Goal: Task Accomplishment & Management: Use online tool/utility

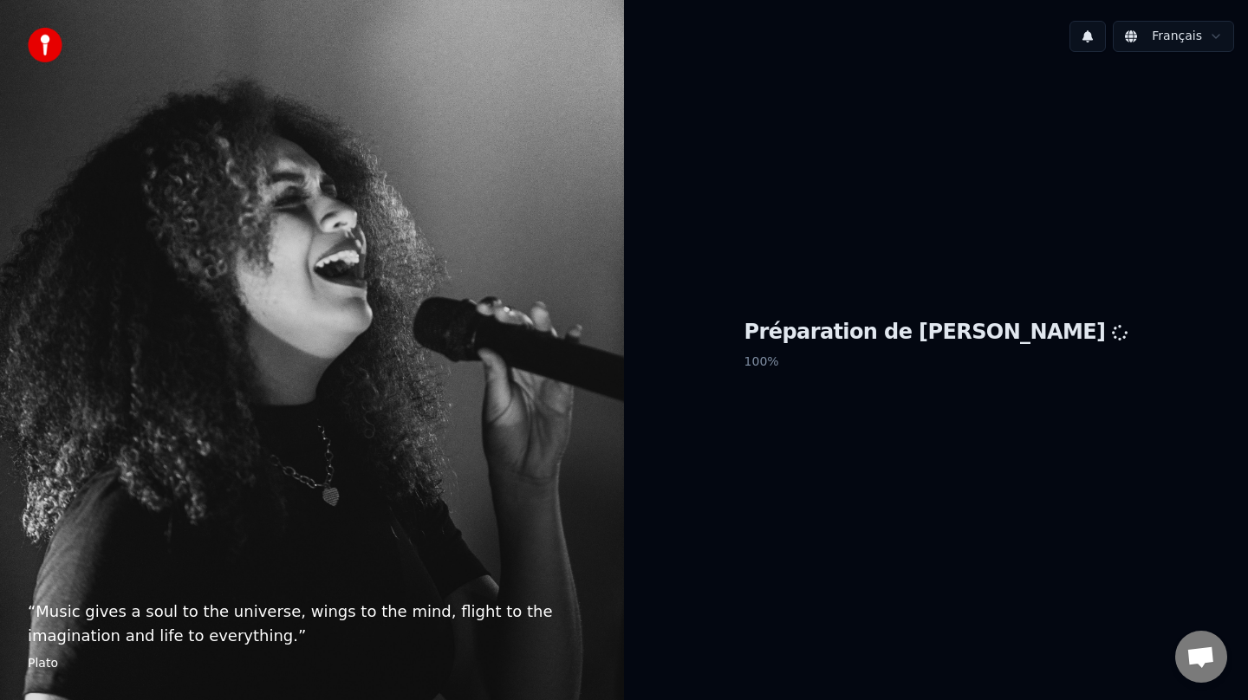
scroll to position [3, 0]
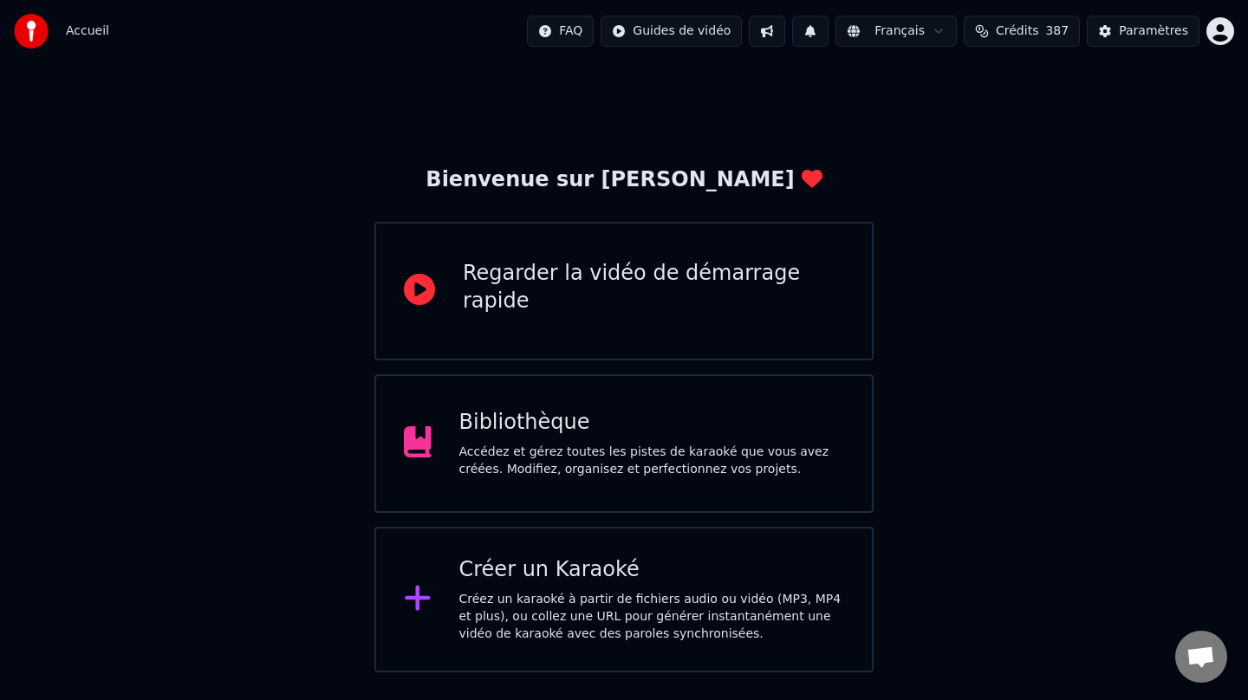
click at [607, 590] on div "Créer un Karaoké Créez un karaoké à partir de fichiers audio ou vidéo (MP3, MP4…" at bounding box center [652, 599] width 386 height 87
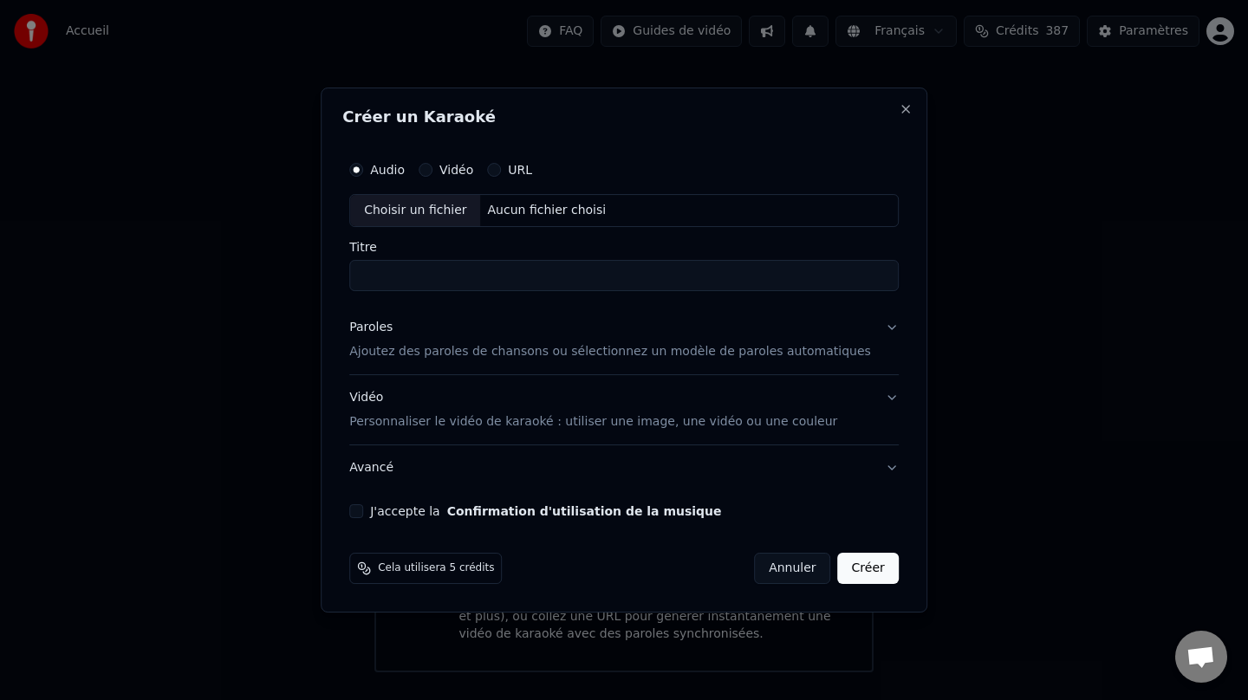
click at [454, 207] on div "Choisir un fichier" at bounding box center [415, 210] width 130 height 31
click at [448, 274] on input "**********" at bounding box center [623, 275] width 549 height 31
click at [438, 277] on input "**********" at bounding box center [623, 275] width 549 height 31
type input "**********"
click at [399, 360] on p "Ajoutez des paroles de chansons ou sélectionnez un modèle de paroles automatiqu…" at bounding box center [610, 351] width 522 height 17
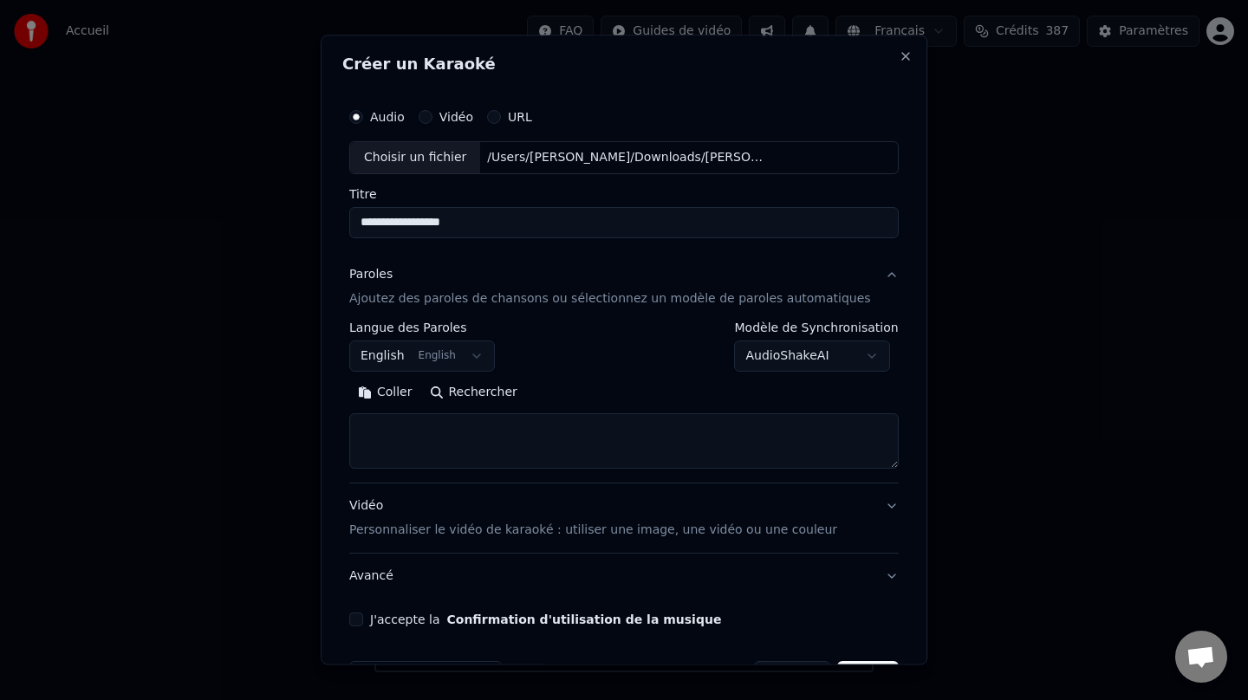
click at [477, 392] on button "Rechercher" at bounding box center [473, 393] width 105 height 28
drag, startPoint x: 498, startPoint y: 221, endPoint x: 300, endPoint y: 211, distance: 198.7
click at [300, 211] on body "Accueil FAQ Guides de vidéo Français Crédits 387 Paramètres Bienvenue sur Youka…" at bounding box center [624, 336] width 1248 height 672
click at [482, 432] on textarea at bounding box center [623, 440] width 549 height 55
paste textarea "**********"
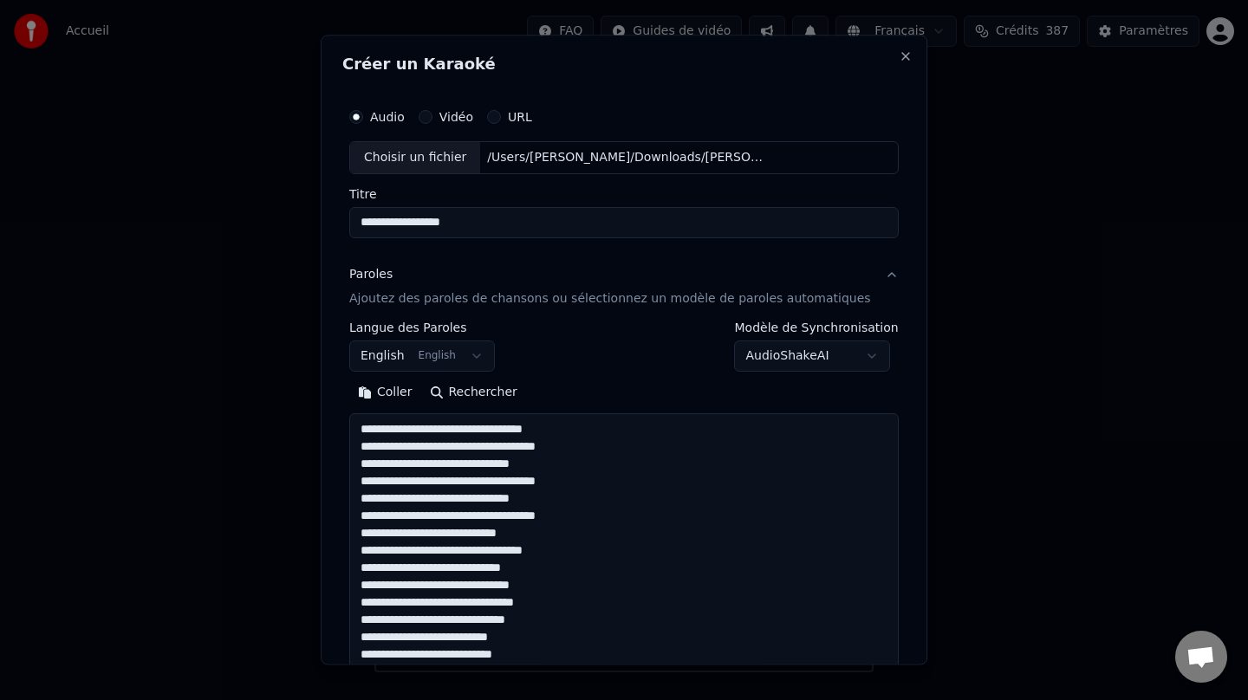
scroll to position [662, 0]
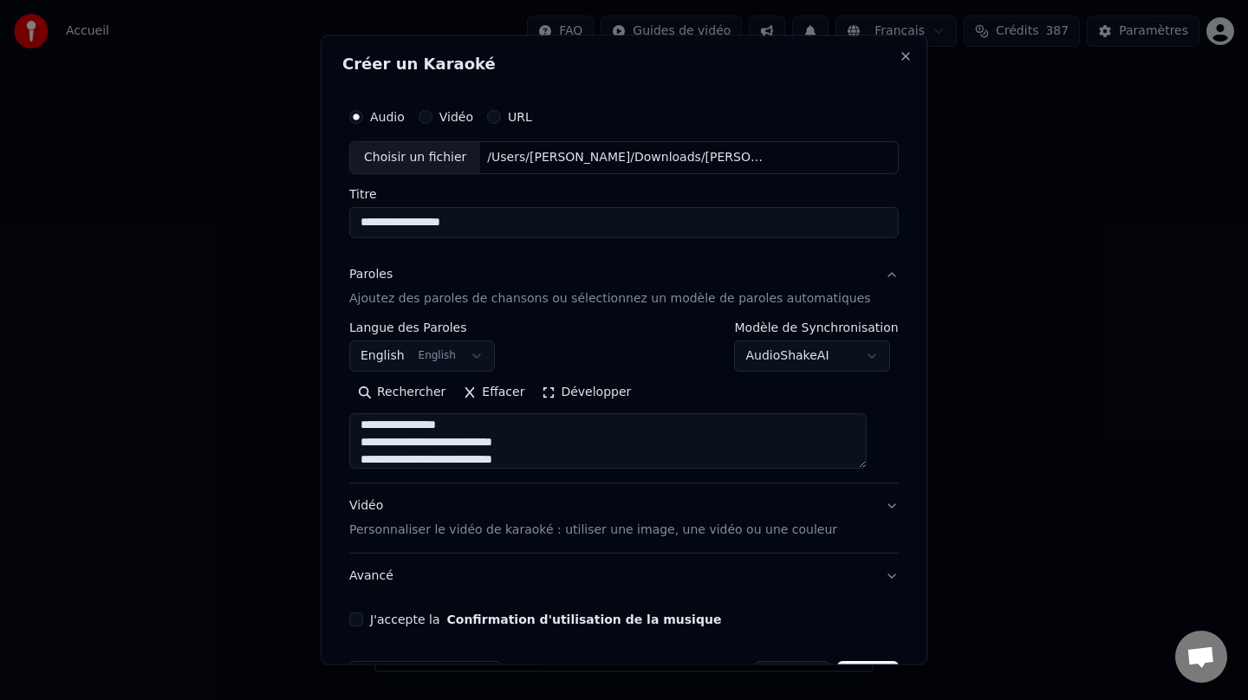
type textarea "**********"
drag, startPoint x: 506, startPoint y: 229, endPoint x: 312, endPoint y: 217, distance: 194.4
click at [312, 217] on body "Accueil FAQ Guides de vidéo Français Crédits 387 Paramètres Bienvenue sur Youka…" at bounding box center [624, 336] width 1248 height 672
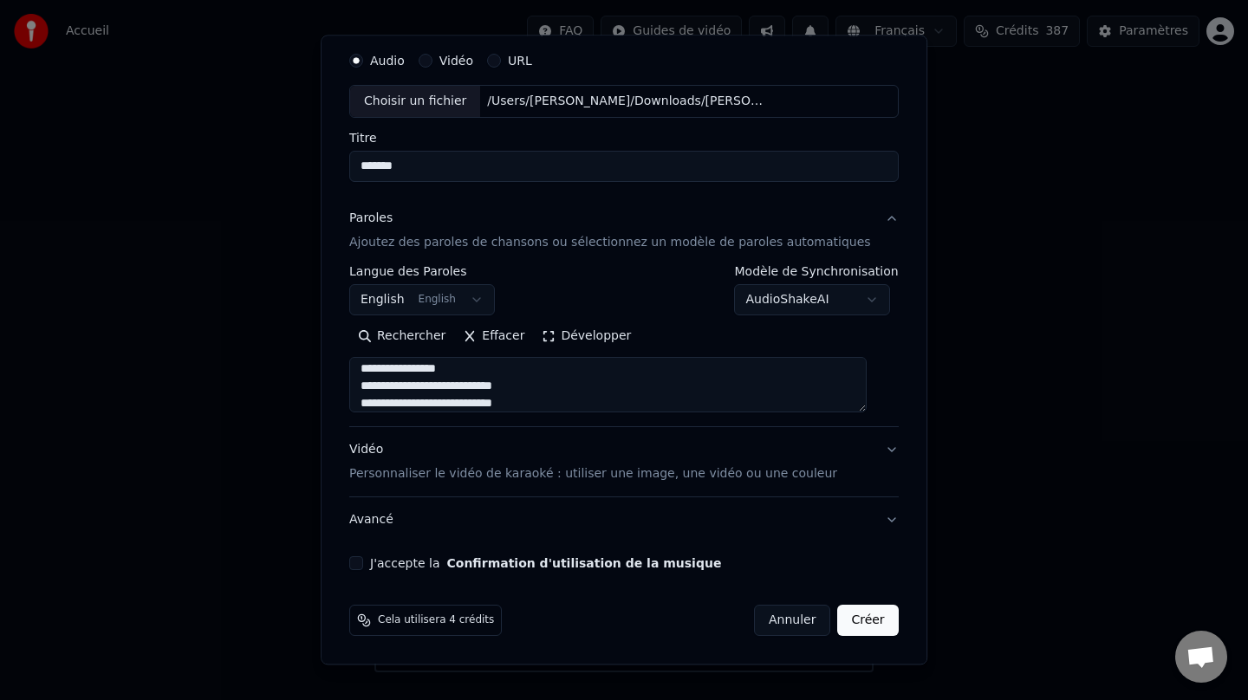
click at [387, 453] on div "Vidéo Personnaliser le vidéo de karaoké : utiliser une image, une vidéo ou une …" at bounding box center [593, 462] width 488 height 42
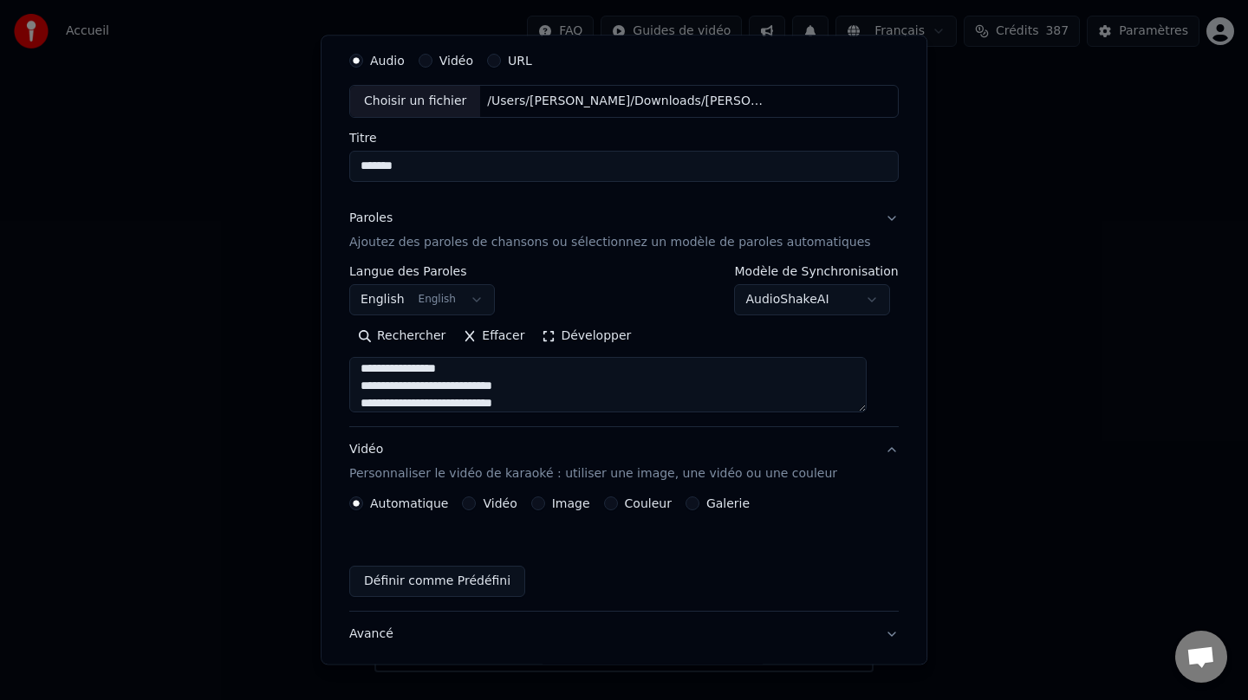
scroll to position [10, 0]
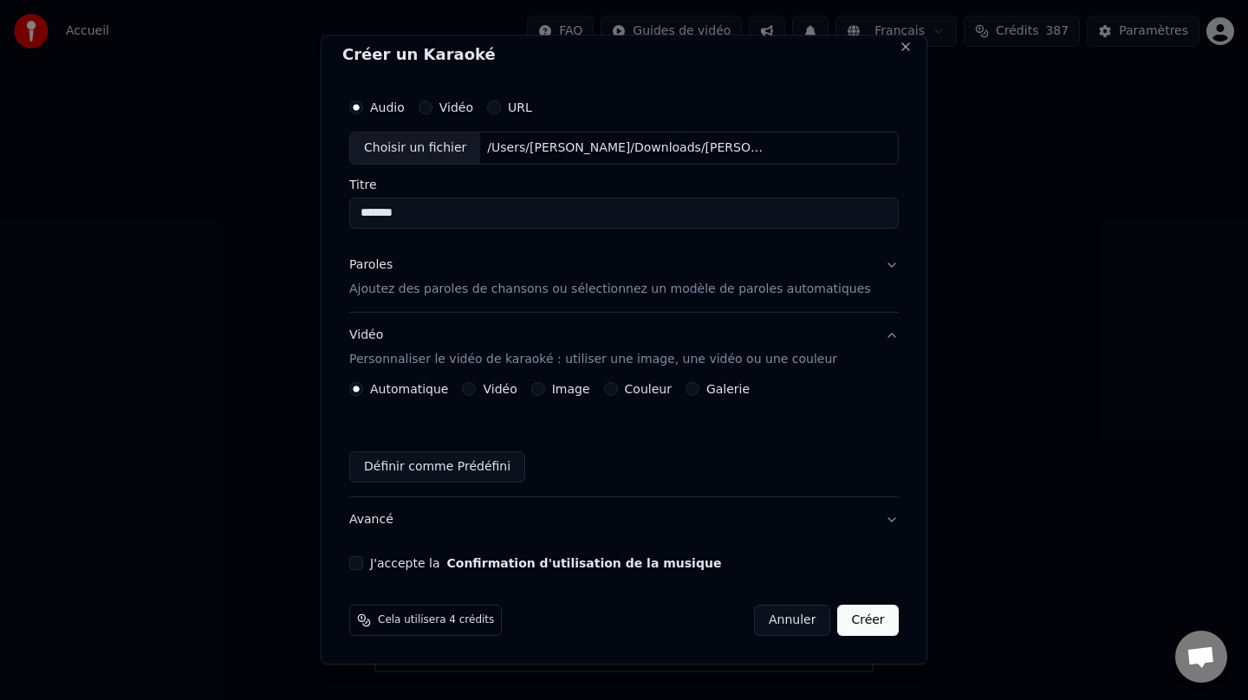
click at [629, 389] on div "Couleur" at bounding box center [638, 389] width 68 height 14
click at [616, 389] on button "Couleur" at bounding box center [611, 389] width 14 height 14
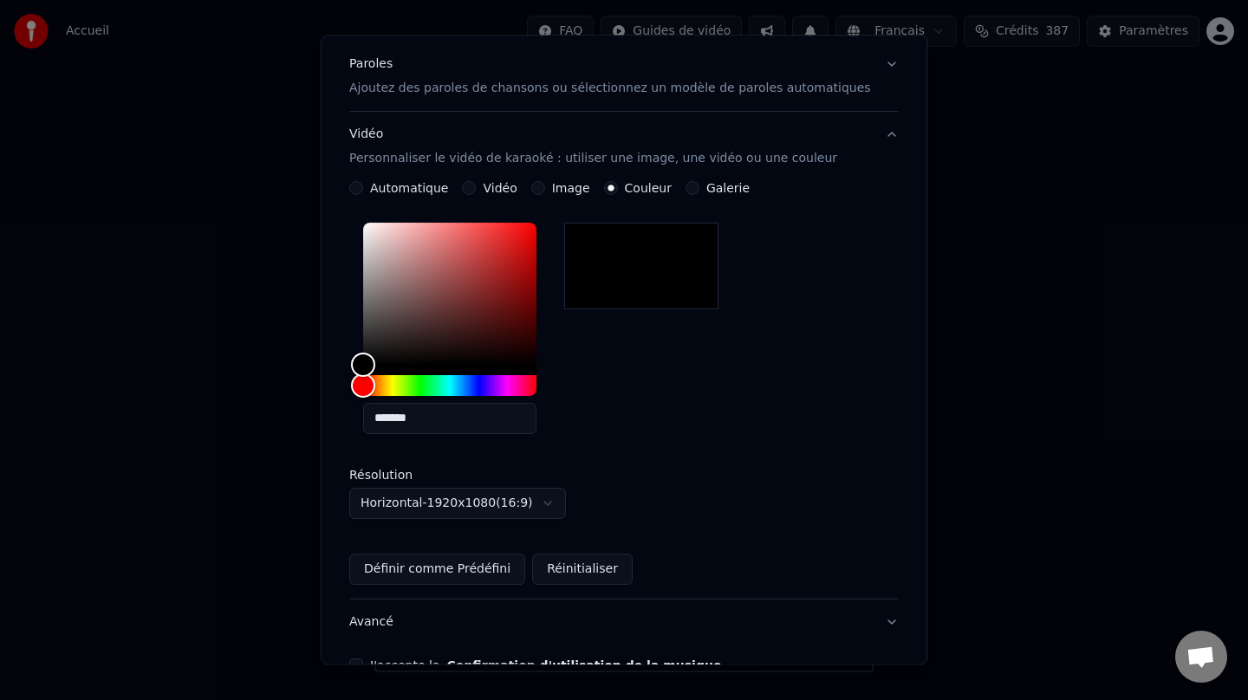
scroll to position [313, 0]
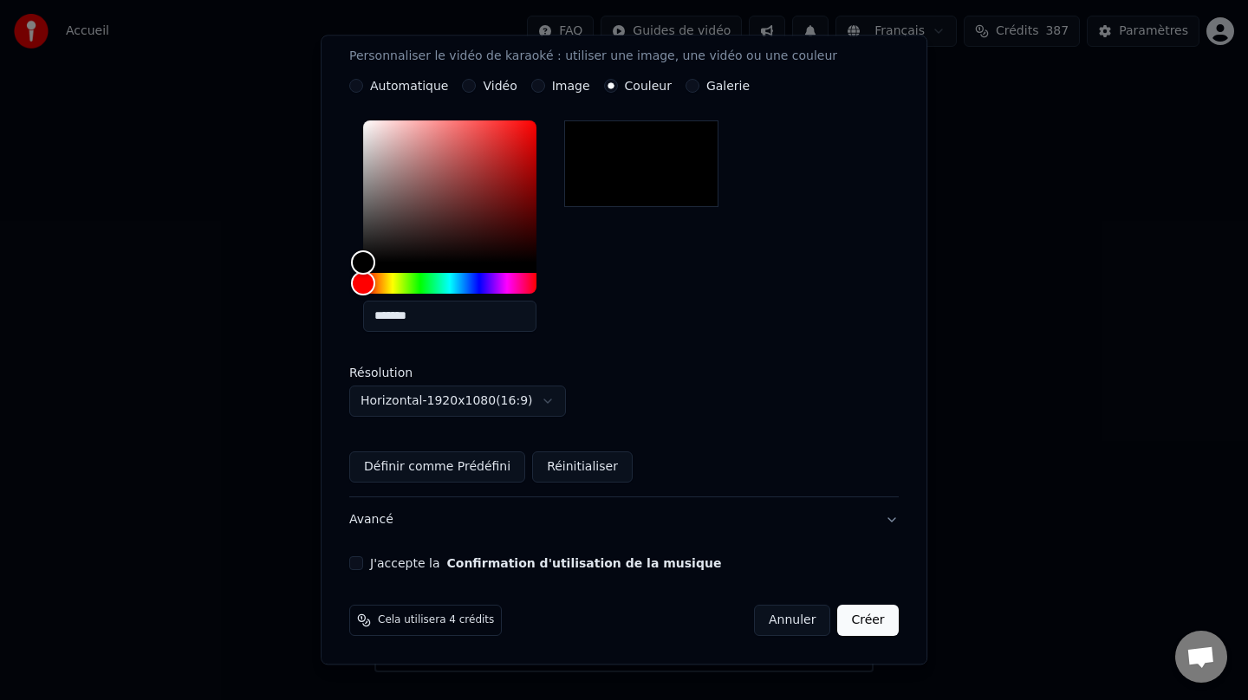
click at [363, 563] on button "J'accepte la Confirmation d'utilisation de la musique" at bounding box center [356, 563] width 14 height 14
click at [848, 625] on button "Créer" at bounding box center [868, 620] width 61 height 31
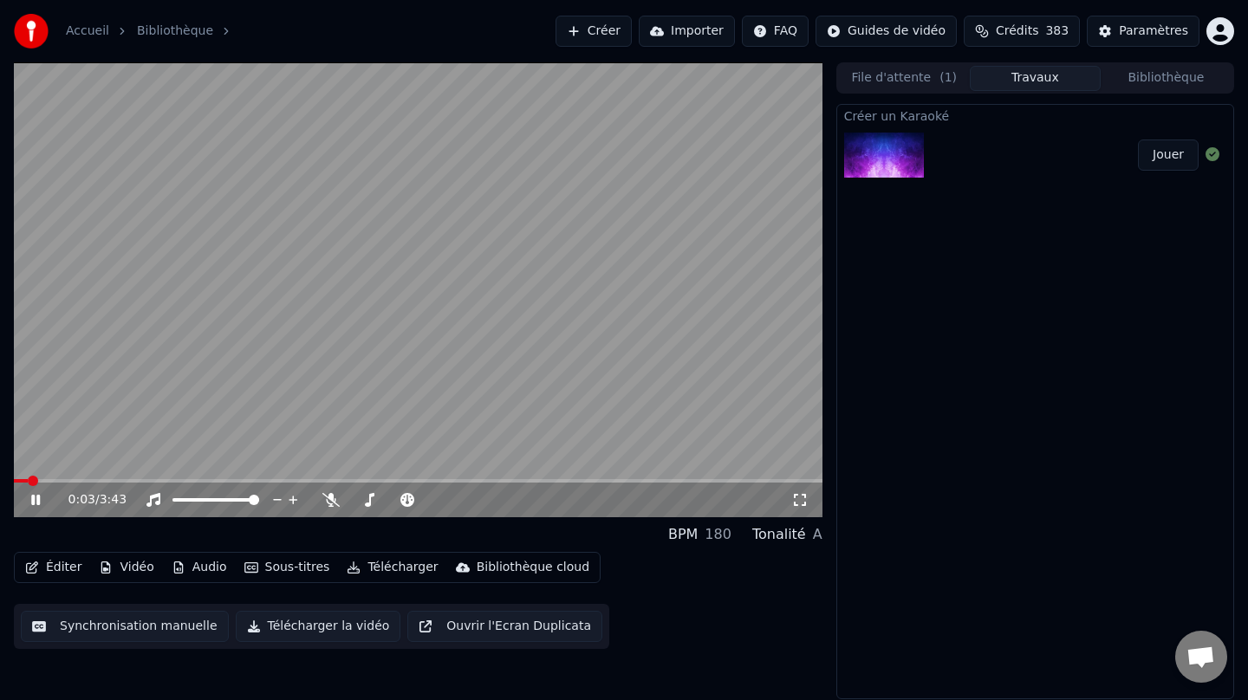
click at [36, 501] on icon at bounding box center [48, 500] width 41 height 14
click at [380, 568] on button "Télécharger" at bounding box center [392, 567] width 105 height 24
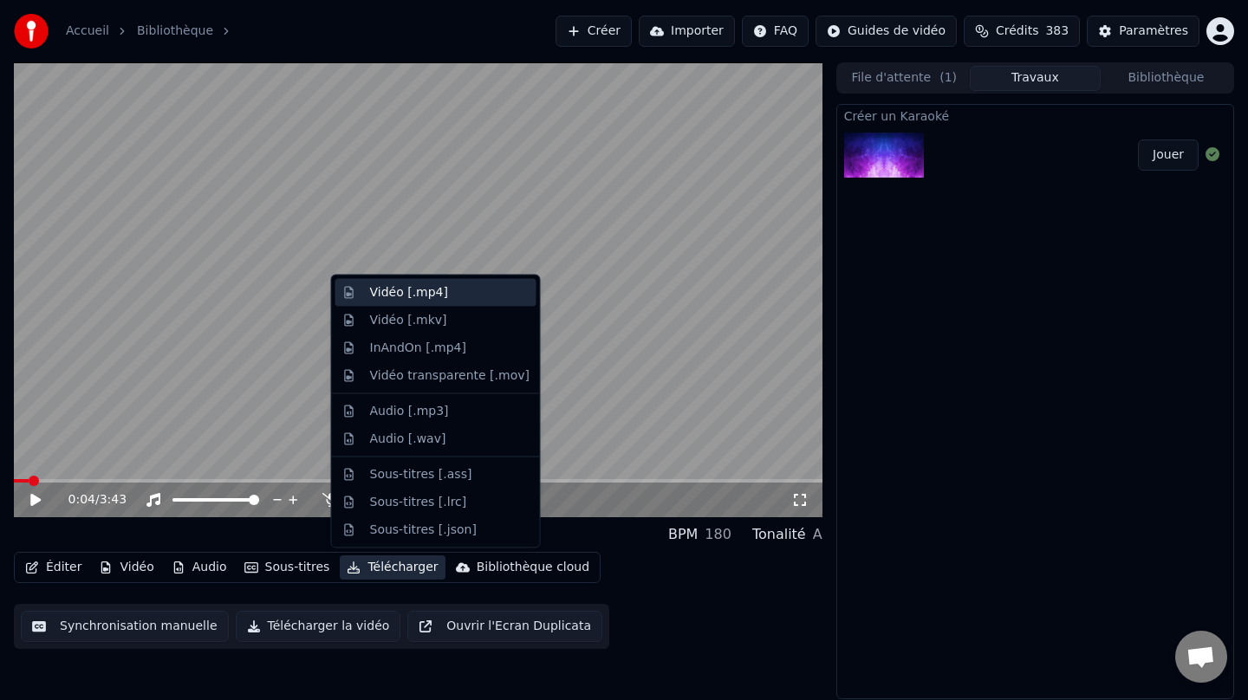
click at [451, 288] on div "Vidéo [.mp4]" at bounding box center [449, 292] width 159 height 17
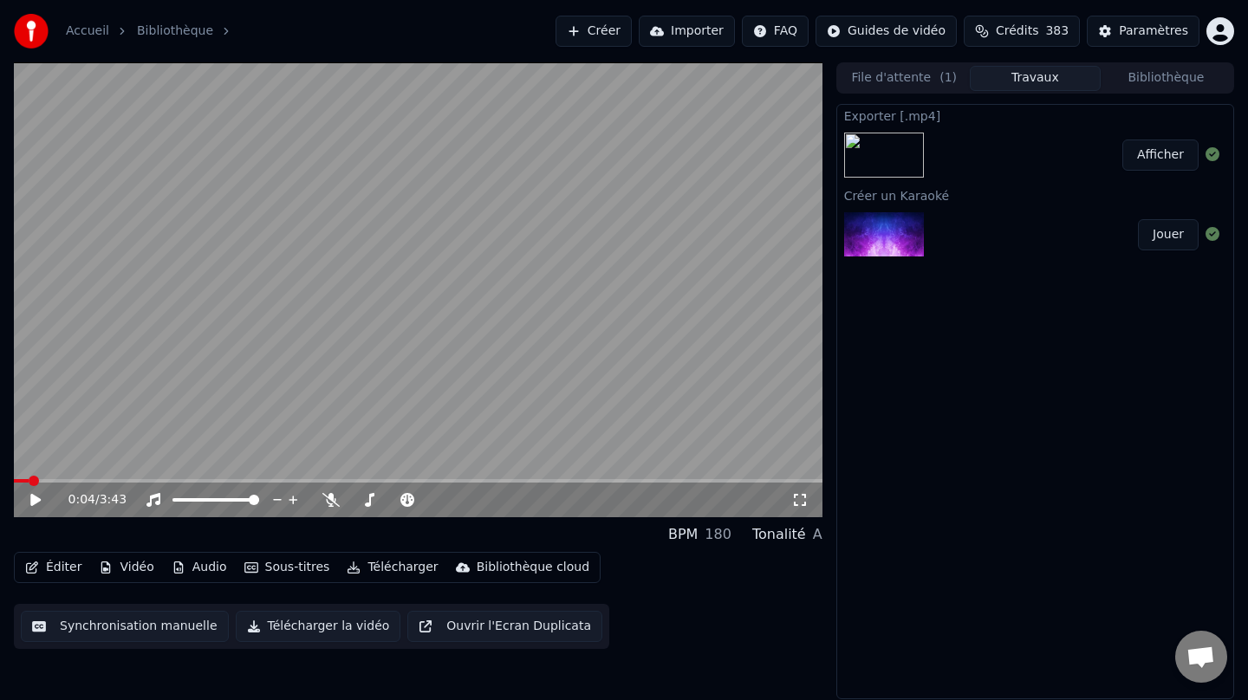
click at [1150, 153] on button "Afficher" at bounding box center [1160, 155] width 76 height 31
click at [83, 40] on div "Accueil Bibliothèque" at bounding box center [127, 31] width 227 height 35
click at [84, 38] on link "Accueil" at bounding box center [87, 31] width 43 height 17
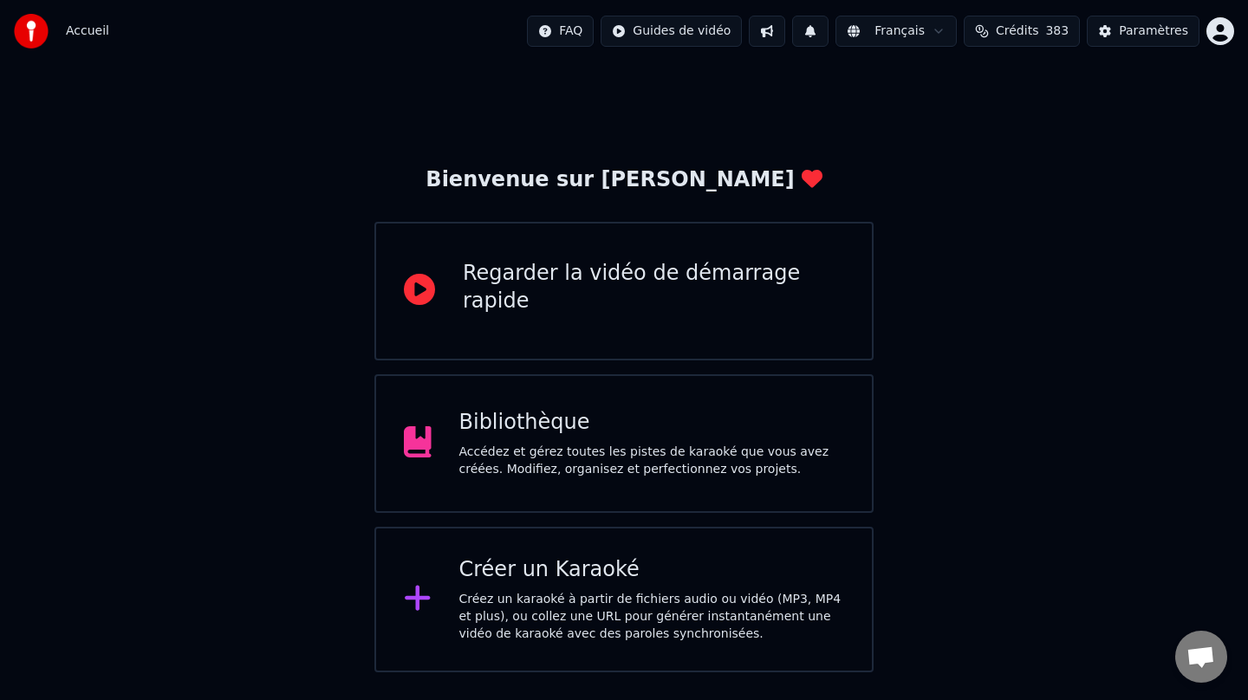
click at [503, 562] on div "Créer un Karaoké" at bounding box center [652, 570] width 386 height 28
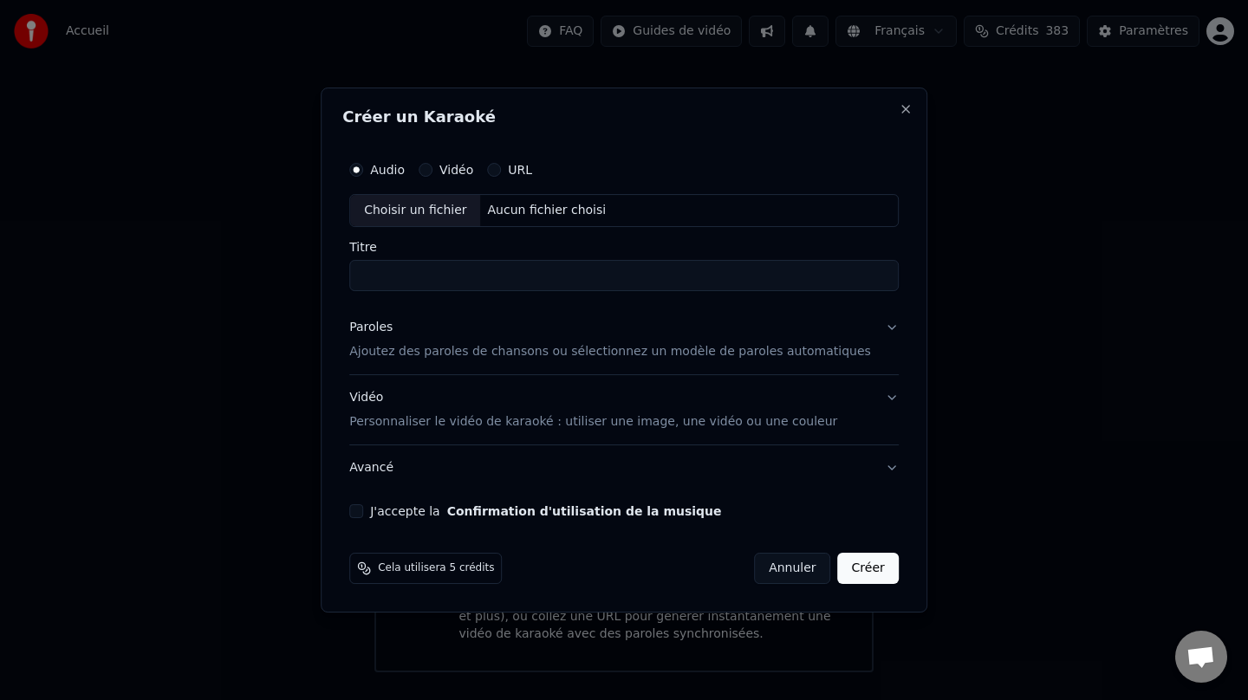
click at [438, 207] on div "Choisir un fichier" at bounding box center [415, 210] width 130 height 31
type input "**********"
click at [384, 406] on div "Vidéo Personnaliser le vidéo de karaoké : utiliser une image, une vidéo ou une …" at bounding box center [593, 410] width 488 height 42
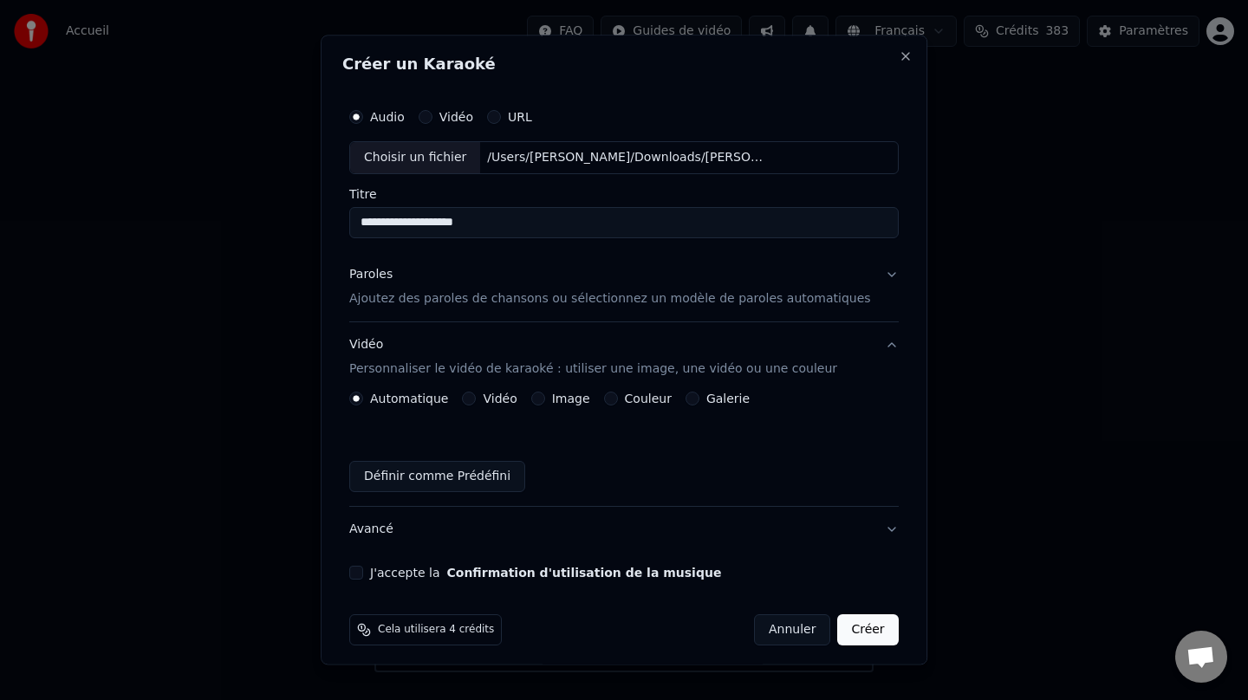
click at [616, 406] on div "Automatique Vidéo Image Couleur Galerie Définir comme Prédéfini" at bounding box center [623, 442] width 549 height 101
click at [626, 402] on div "Couleur" at bounding box center [638, 399] width 68 height 14
click at [618, 399] on button "Couleur" at bounding box center [611, 399] width 14 height 14
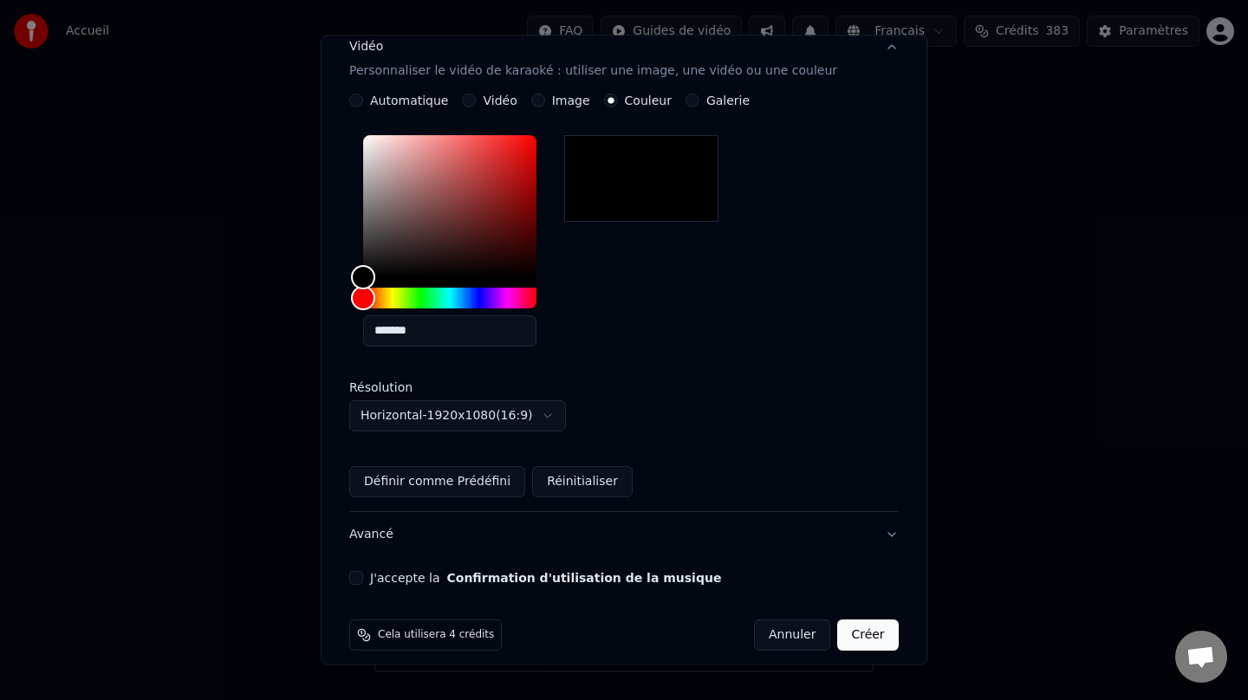
scroll to position [313, 0]
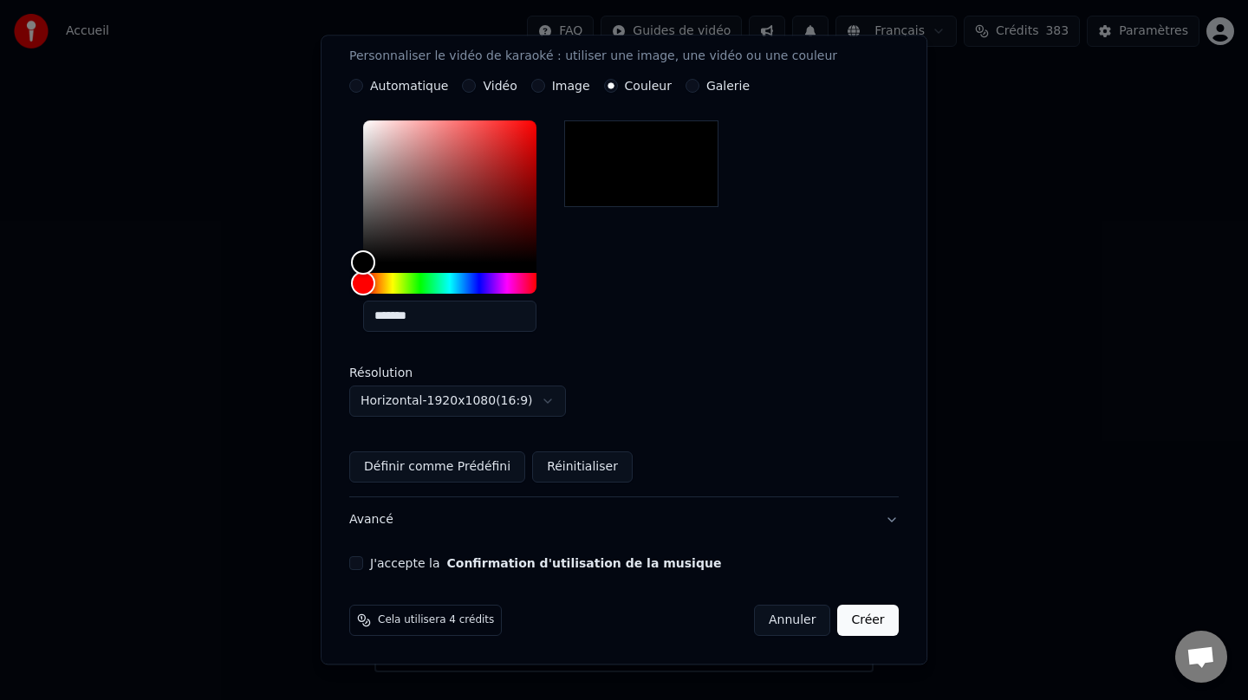
click at [363, 560] on button "J'accepte la Confirmation d'utilisation de la musique" at bounding box center [356, 563] width 14 height 14
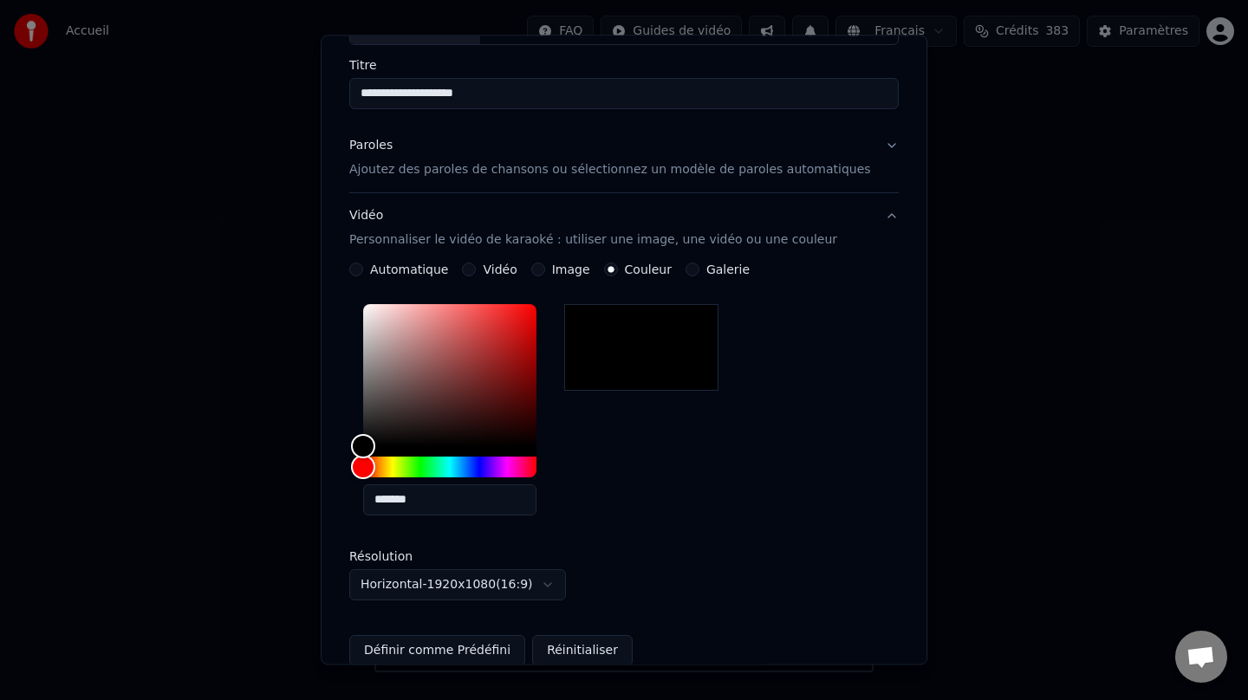
scroll to position [0, 0]
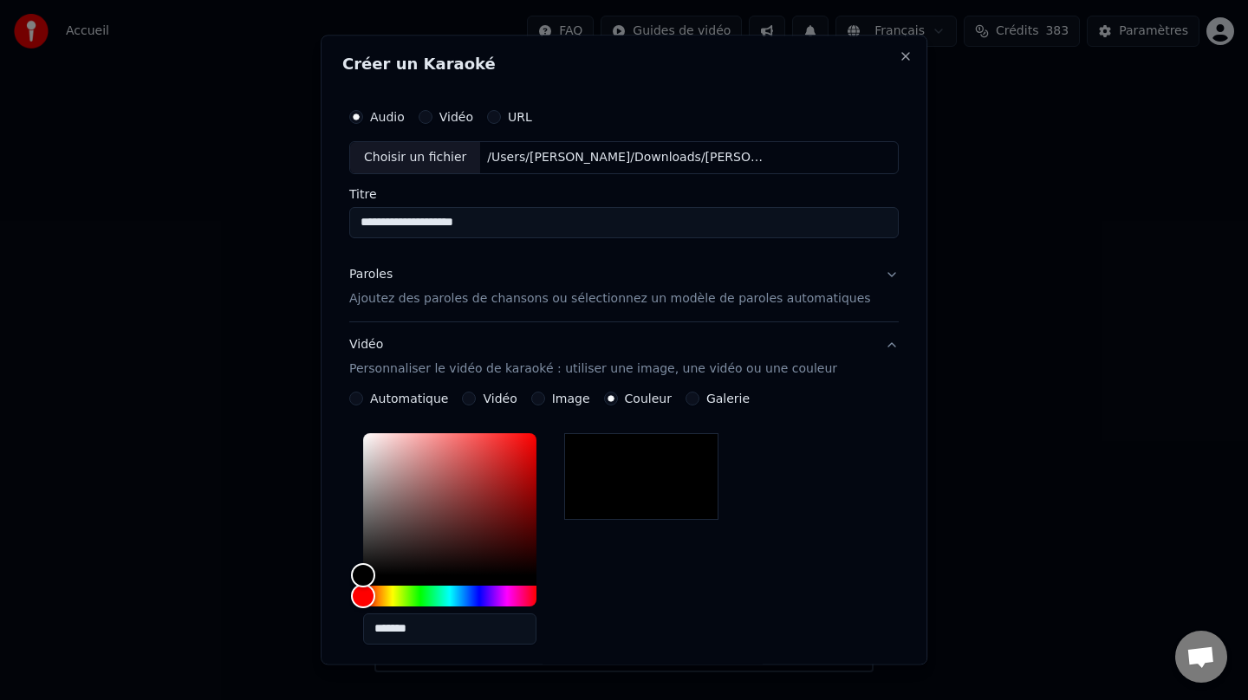
click at [381, 276] on div "Paroles" at bounding box center [370, 274] width 43 height 17
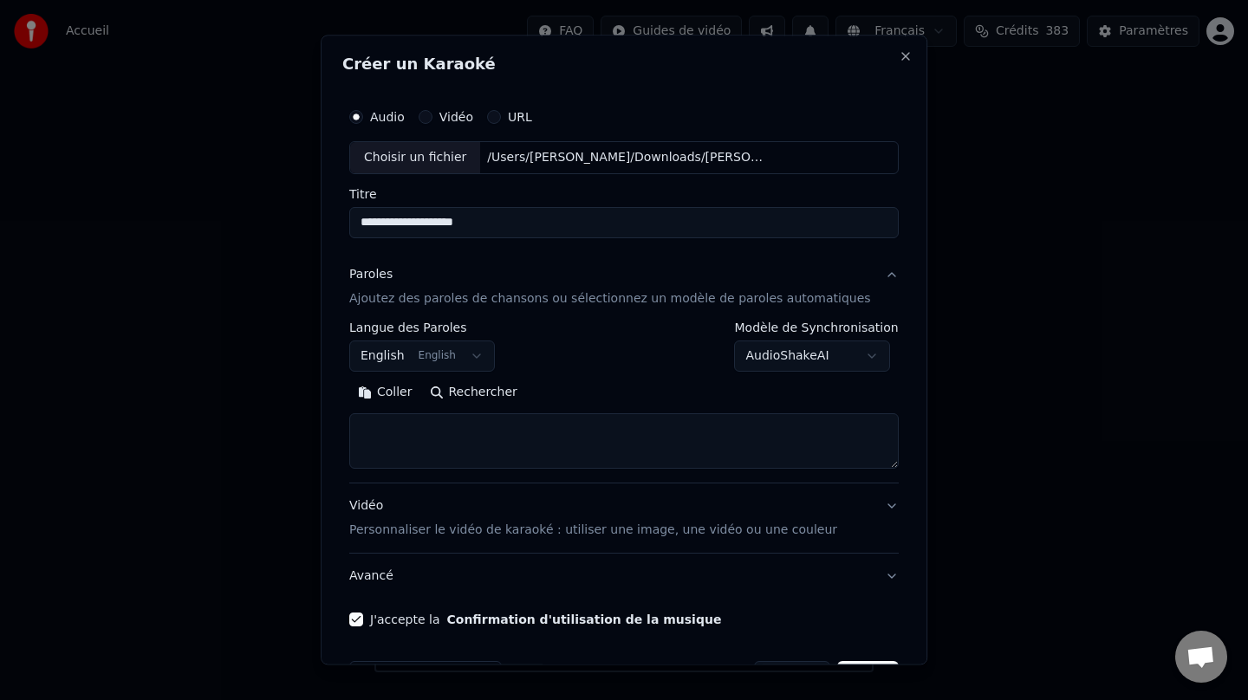
click at [462, 387] on button "Rechercher" at bounding box center [473, 393] width 105 height 28
type textarea "**********"
click at [557, 396] on button "Développer" at bounding box center [587, 393] width 107 height 28
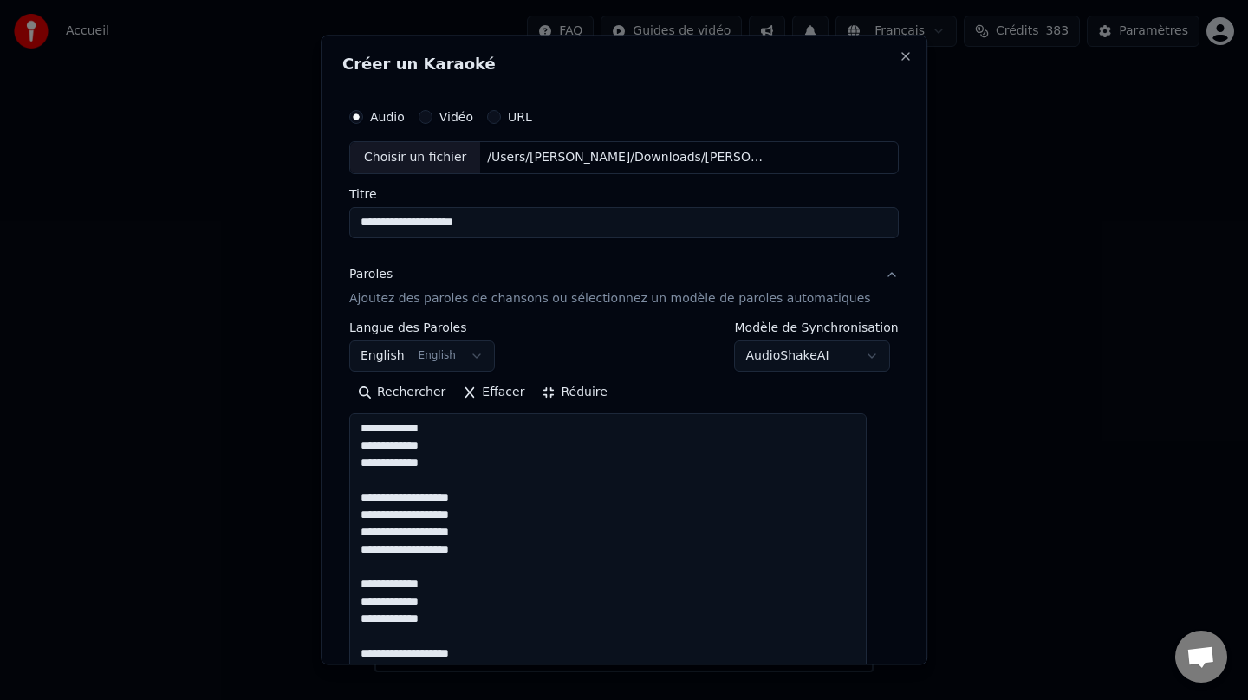
drag, startPoint x: 521, startPoint y: 228, endPoint x: 334, endPoint y: 217, distance: 187.5
click at [334, 217] on body "Accueil FAQ Guides de vidéo Français Crédits 383 Paramètres Bienvenue sur Youka…" at bounding box center [624, 336] width 1248 height 672
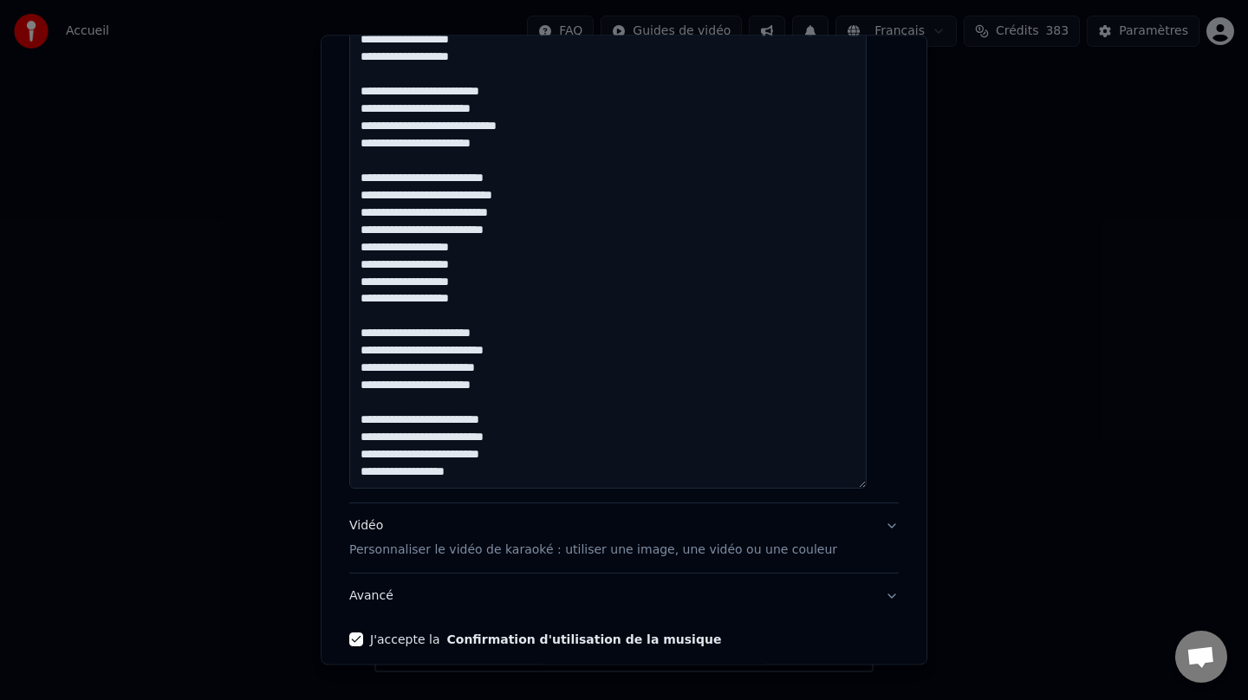
scroll to position [725, 0]
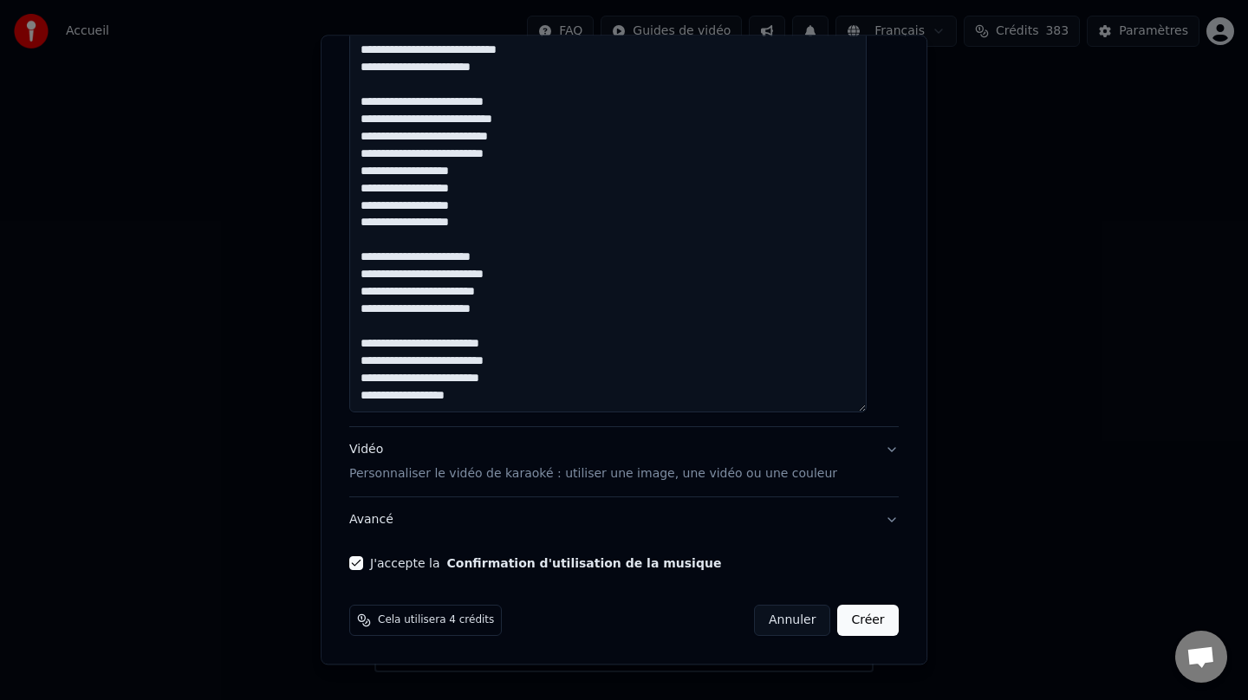
click at [855, 618] on button "Créer" at bounding box center [868, 620] width 61 height 31
select select "**"
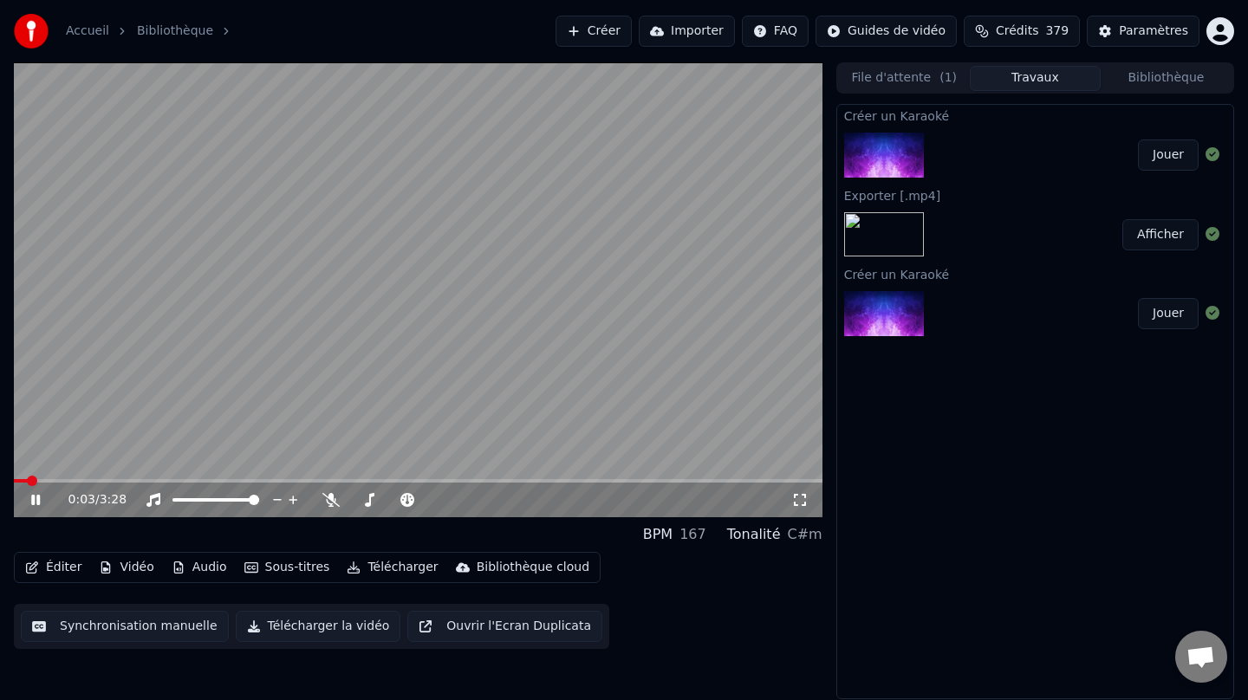
click at [22, 502] on div "0:03 / 3:28" at bounding box center [418, 499] width 795 height 17
click at [29, 501] on icon at bounding box center [48, 500] width 41 height 14
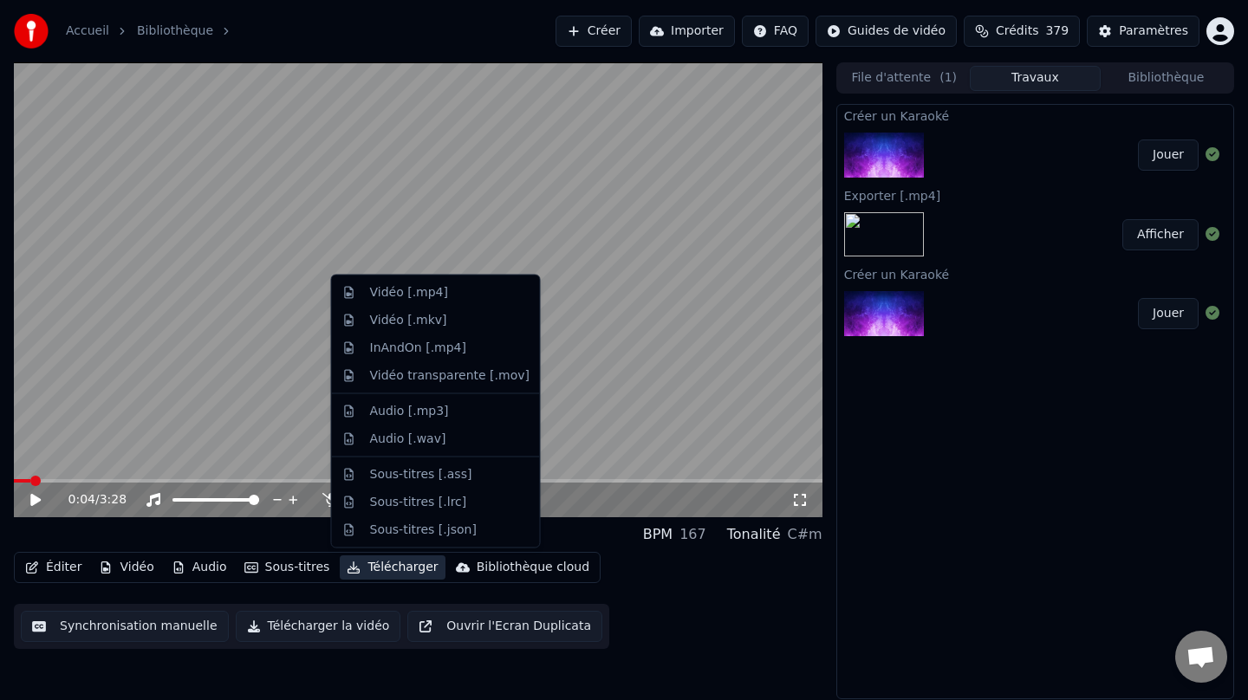
click at [381, 563] on button "Télécharger" at bounding box center [392, 567] width 105 height 24
click at [421, 302] on div "Vidéo [.mp4]" at bounding box center [435, 293] width 201 height 28
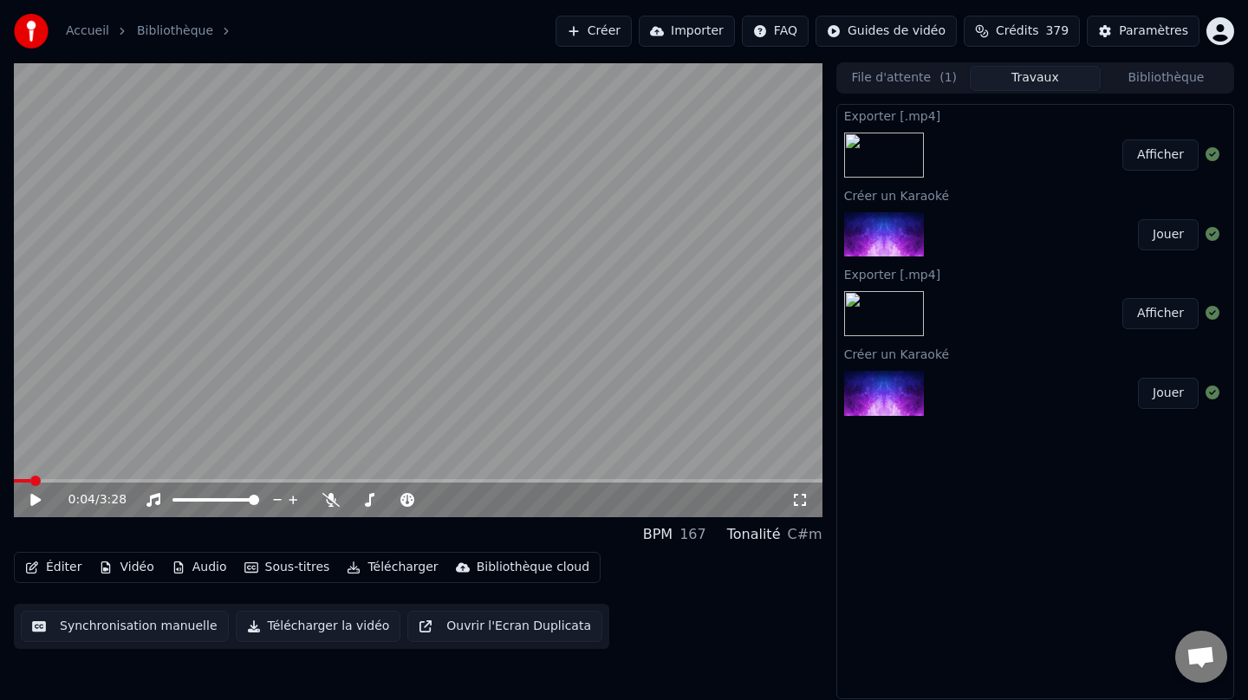
click at [1170, 159] on button "Afficher" at bounding box center [1160, 155] width 76 height 31
click at [101, 32] on link "Accueil" at bounding box center [87, 31] width 43 height 17
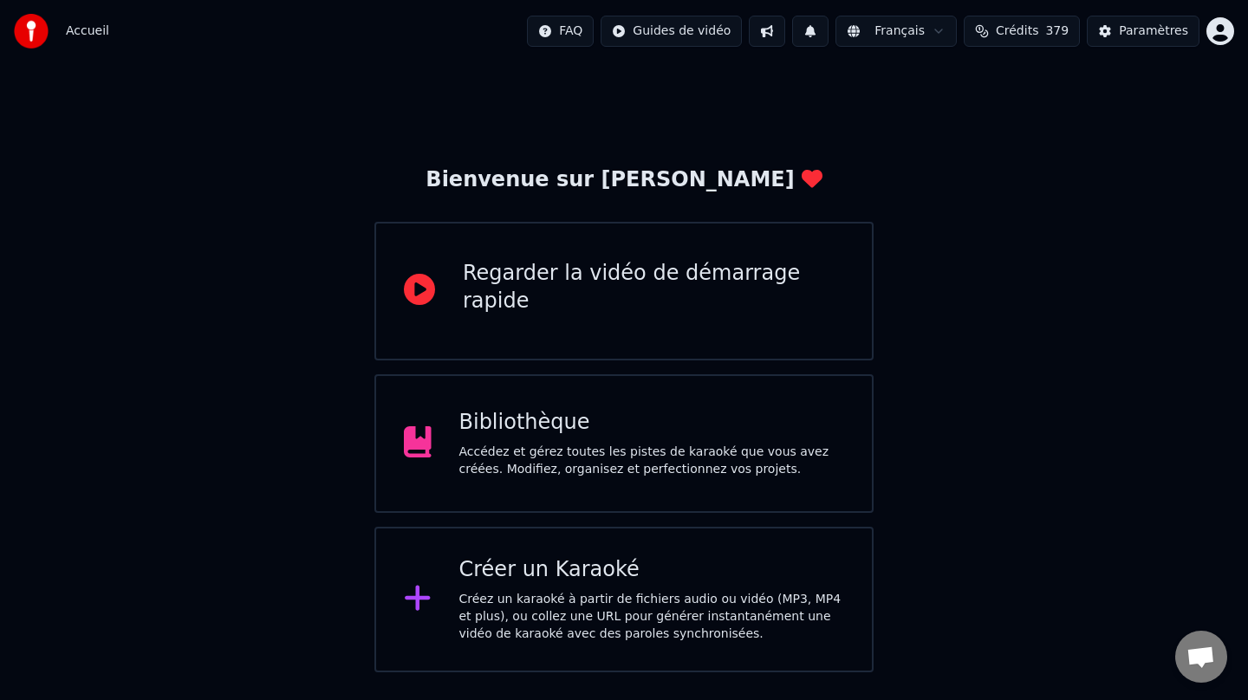
click at [537, 589] on div "Créer un Karaoké Créez un karaoké à partir de fichiers audio ou vidéo (MP3, MP4…" at bounding box center [652, 599] width 386 height 87
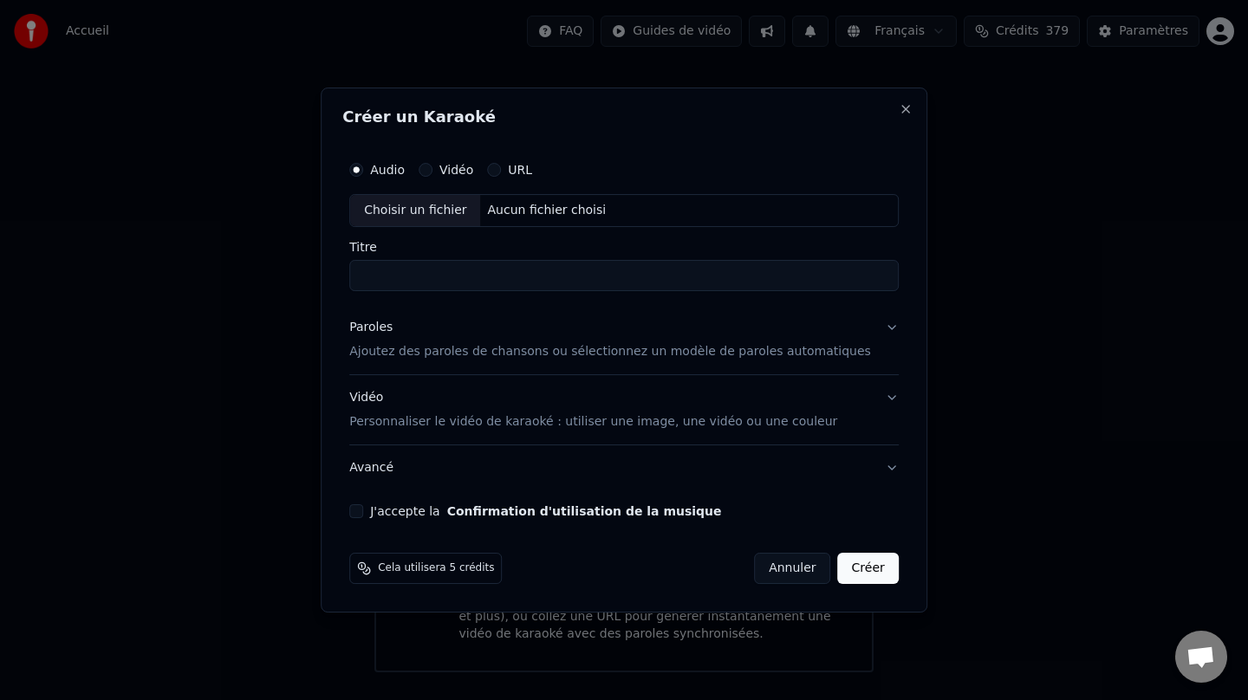
click at [429, 214] on div "Choisir un fichier" at bounding box center [415, 210] width 130 height 31
click at [511, 281] on input "**********" at bounding box center [623, 275] width 549 height 31
click at [503, 272] on input "**********" at bounding box center [623, 275] width 549 height 31
type input "**********"
click at [393, 327] on div "Paroles" at bounding box center [370, 327] width 43 height 17
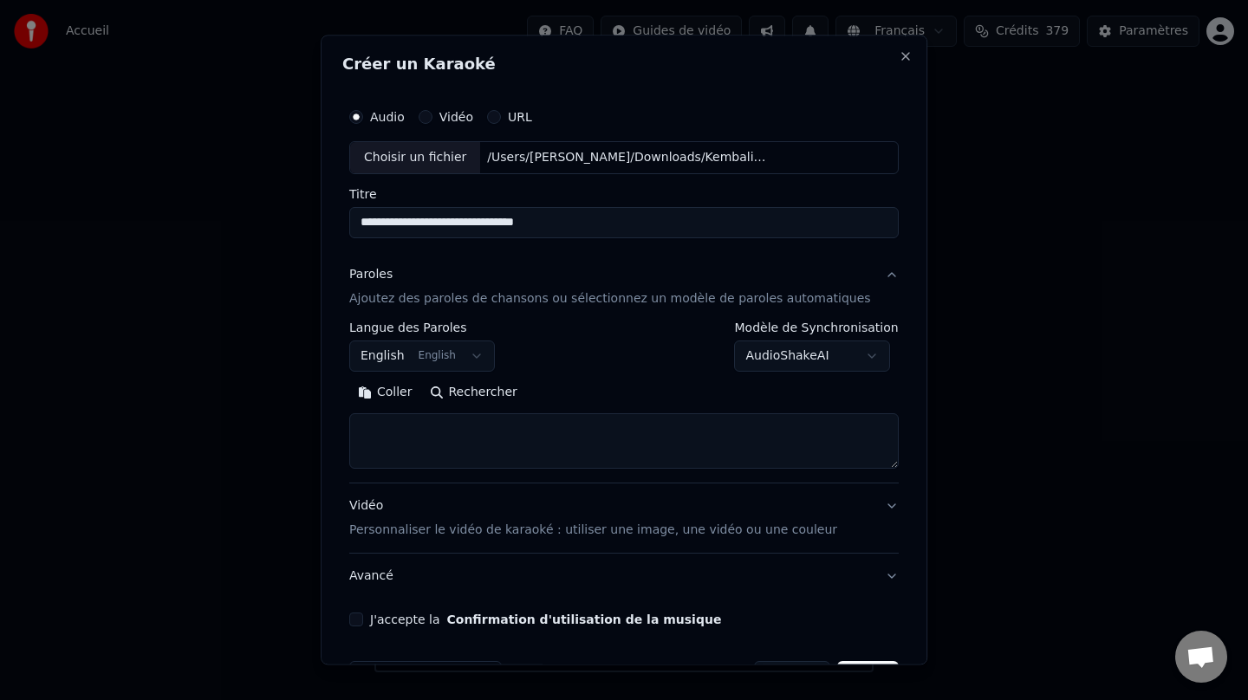
click at [475, 393] on button "Rechercher" at bounding box center [473, 393] width 105 height 28
drag, startPoint x: 633, startPoint y: 224, endPoint x: 331, endPoint y: 214, distance: 301.7
click at [331, 214] on body "Accueil FAQ Guides de vidéo Français Crédits 379 Paramètres Bienvenue sur Youka…" at bounding box center [624, 336] width 1248 height 672
click at [481, 439] on textarea at bounding box center [623, 440] width 549 height 55
paste textarea "**********"
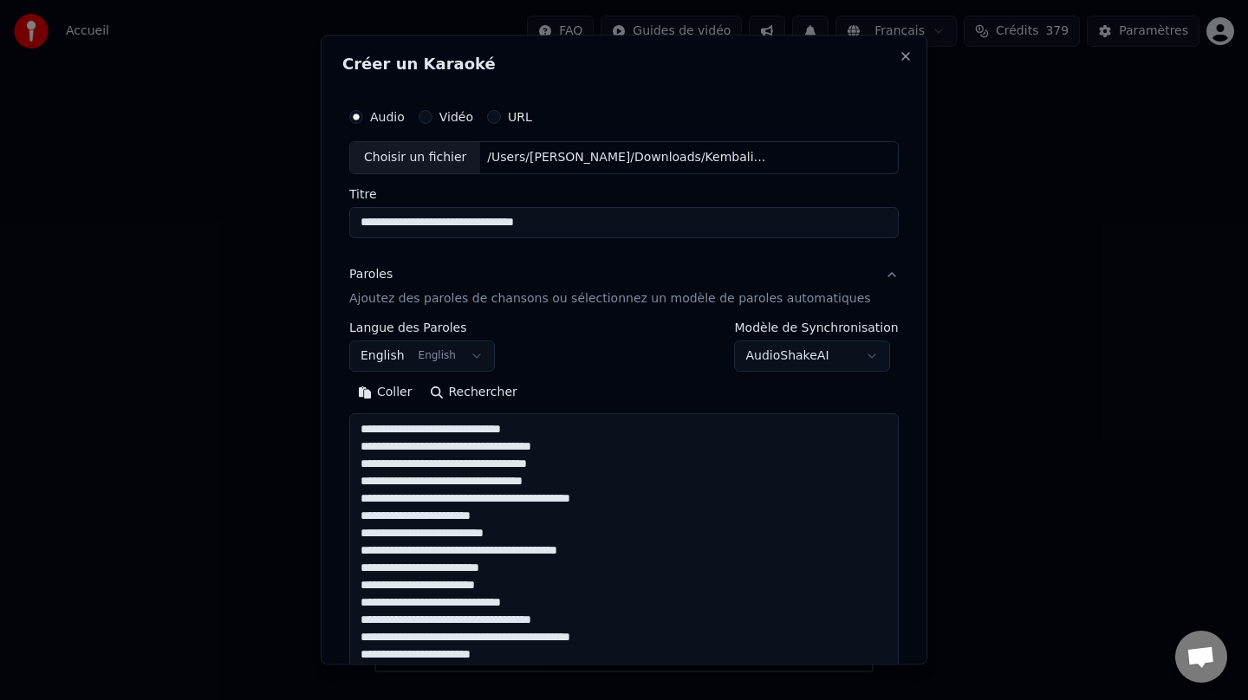
scroll to position [315, 0]
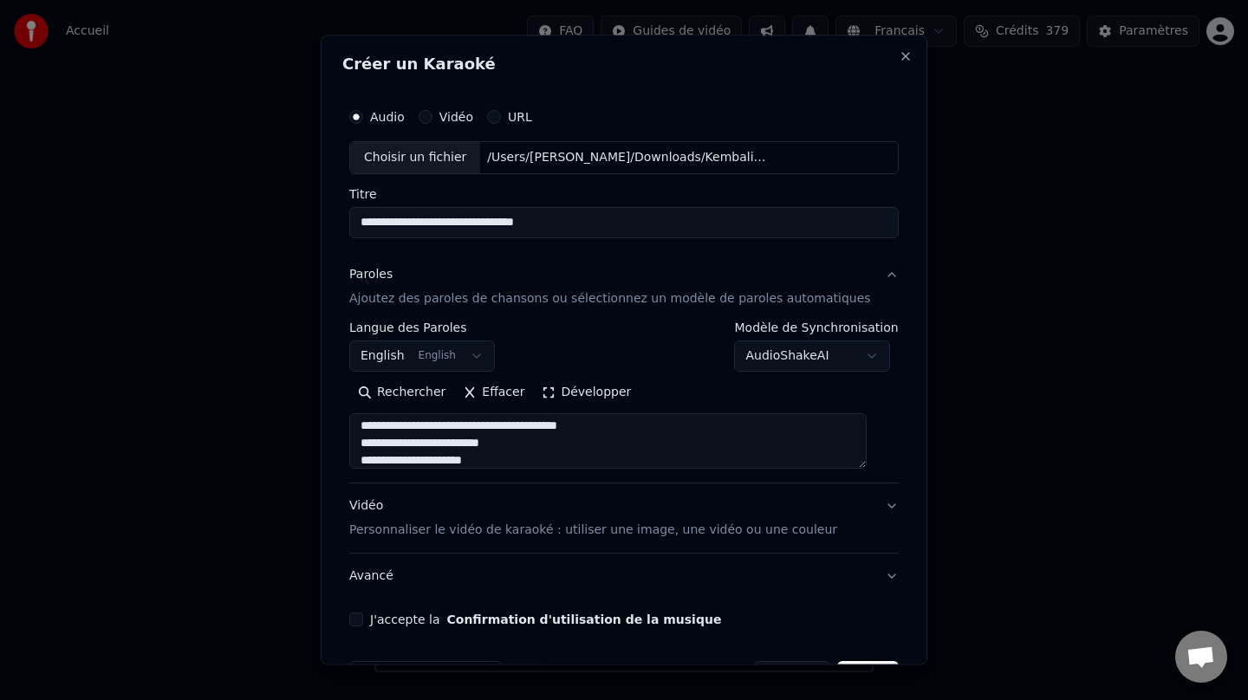
type textarea "**********"
drag, startPoint x: 620, startPoint y: 228, endPoint x: 338, endPoint y: 212, distance: 282.9
click at [338, 212] on div "**********" at bounding box center [624, 350] width 607 height 630
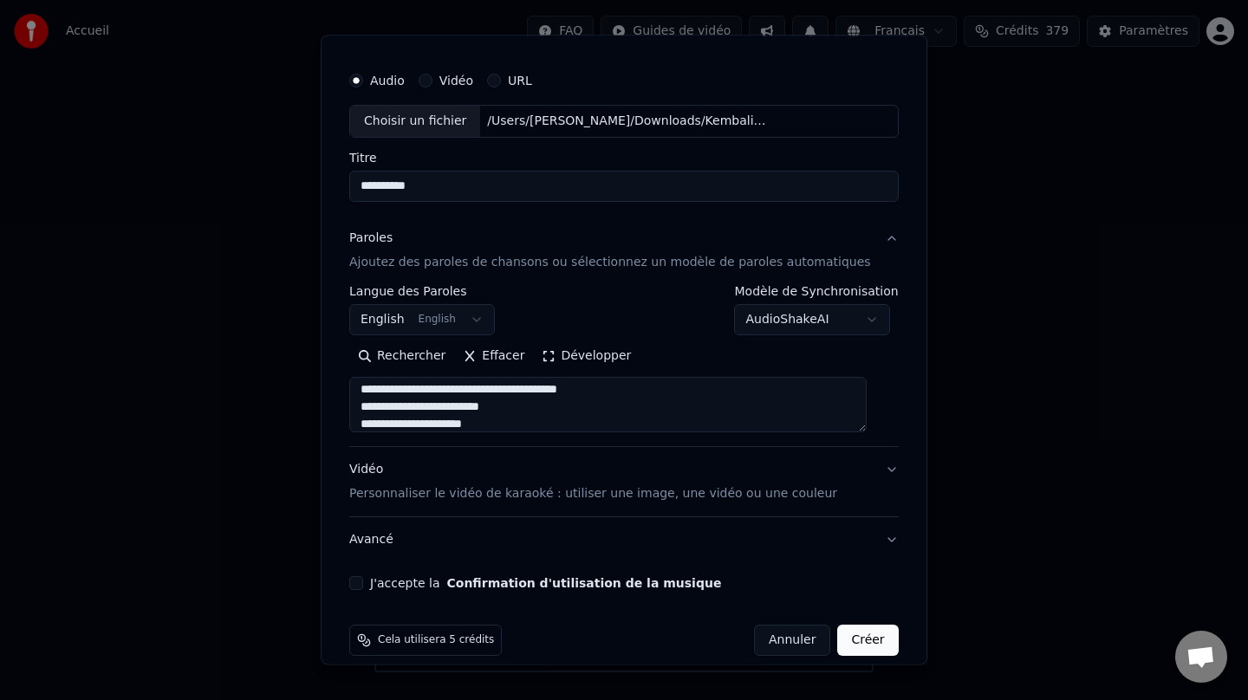
scroll to position [56, 0]
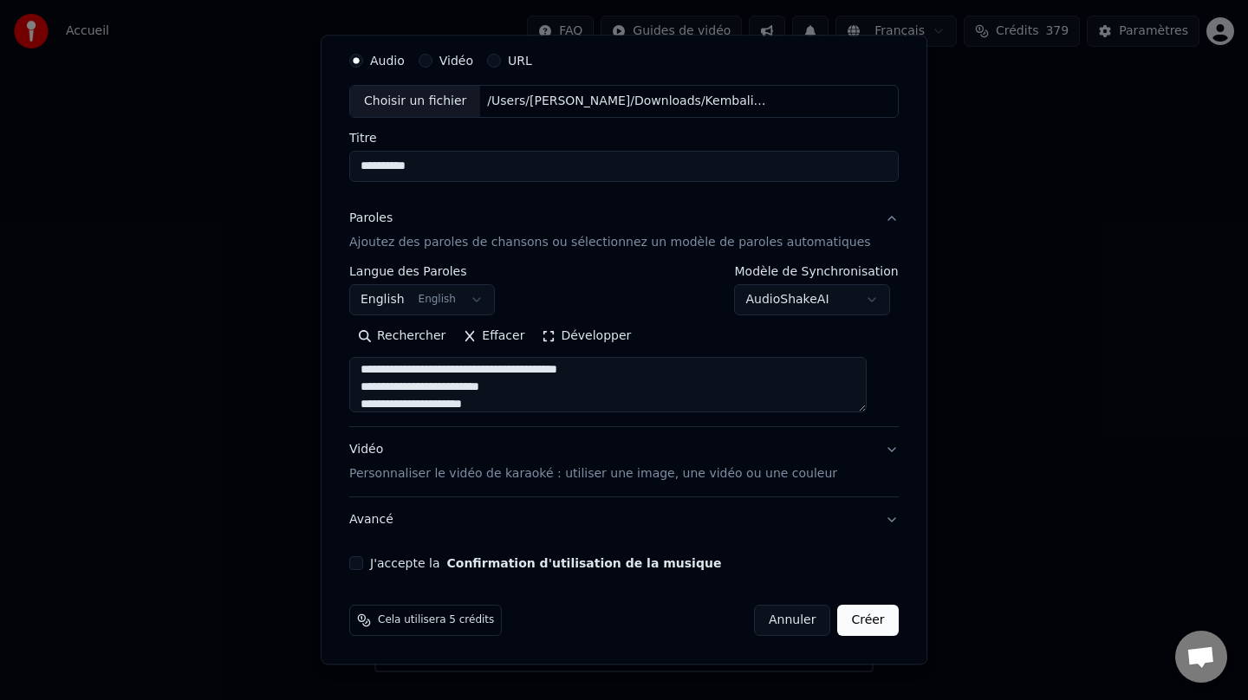
click at [403, 448] on div "Vidéo Personnaliser le vidéo de karaoké : utiliser une image, une vidéo ou une …" at bounding box center [593, 462] width 488 height 42
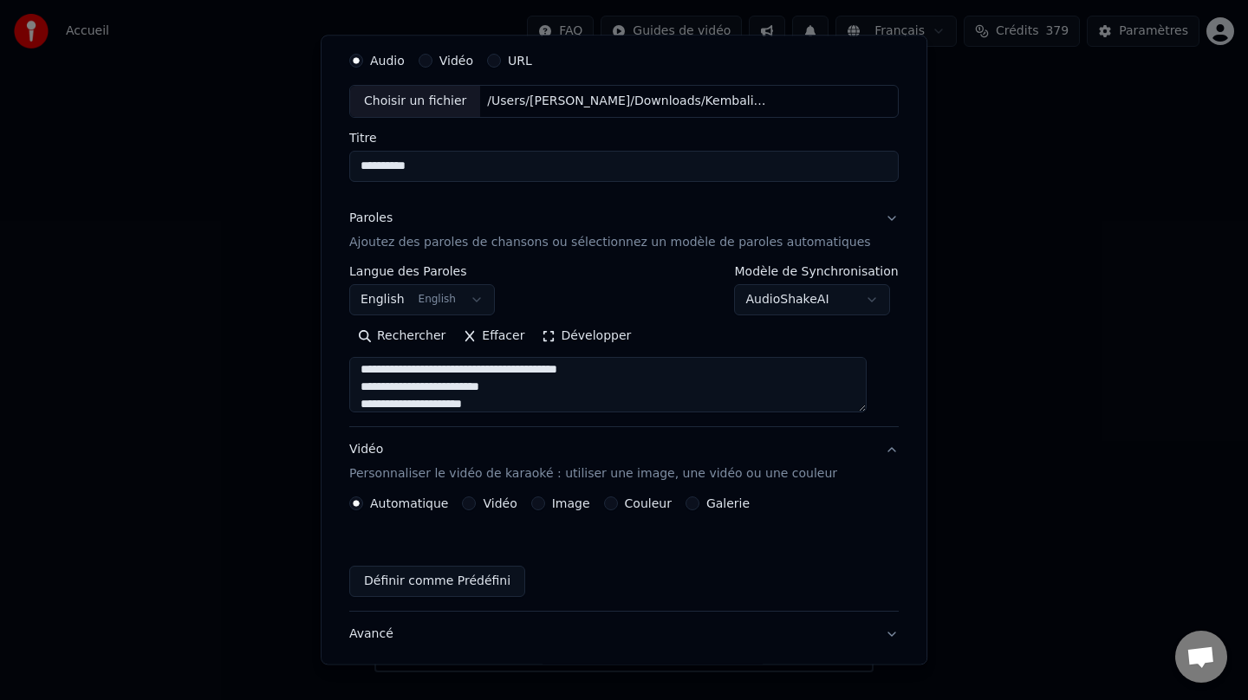
scroll to position [10, 0]
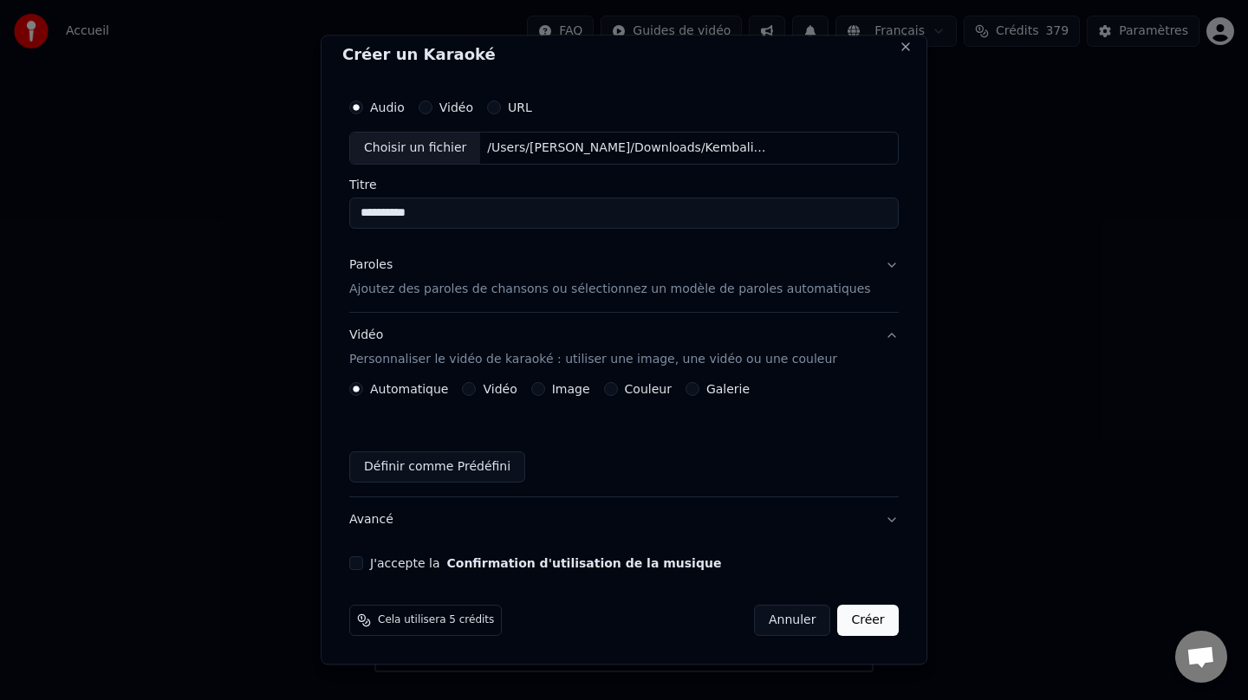
click at [617, 393] on button "Couleur" at bounding box center [611, 389] width 14 height 14
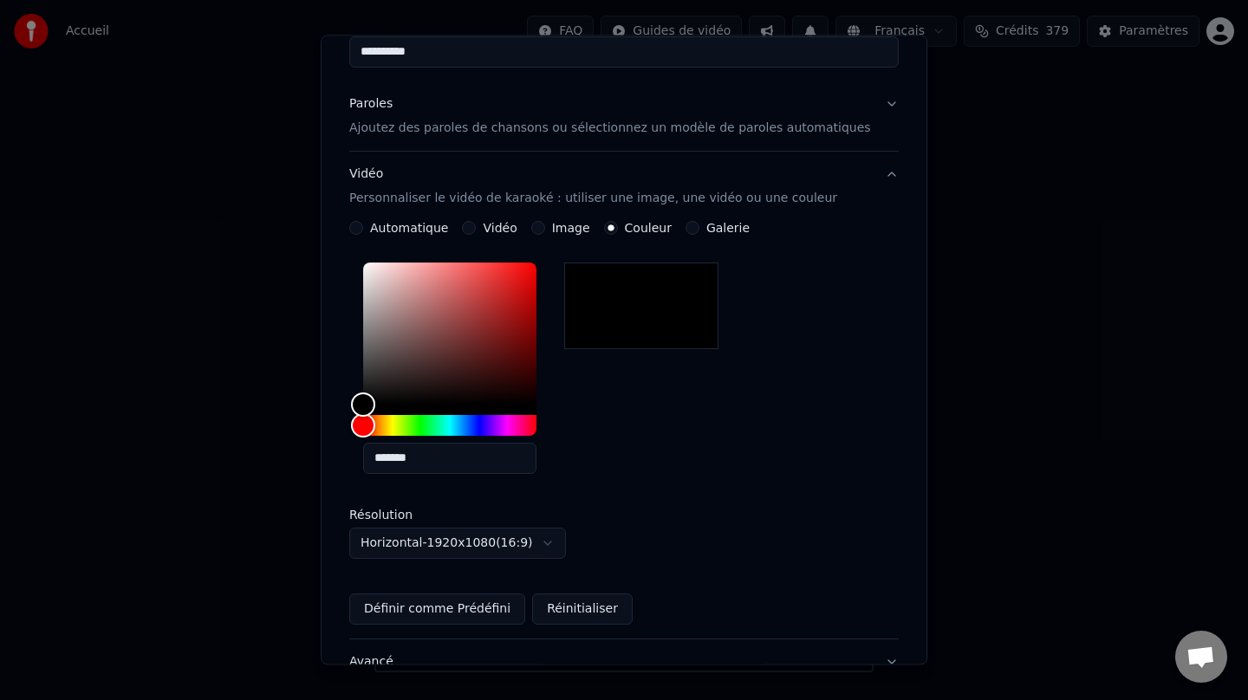
scroll to position [313, 0]
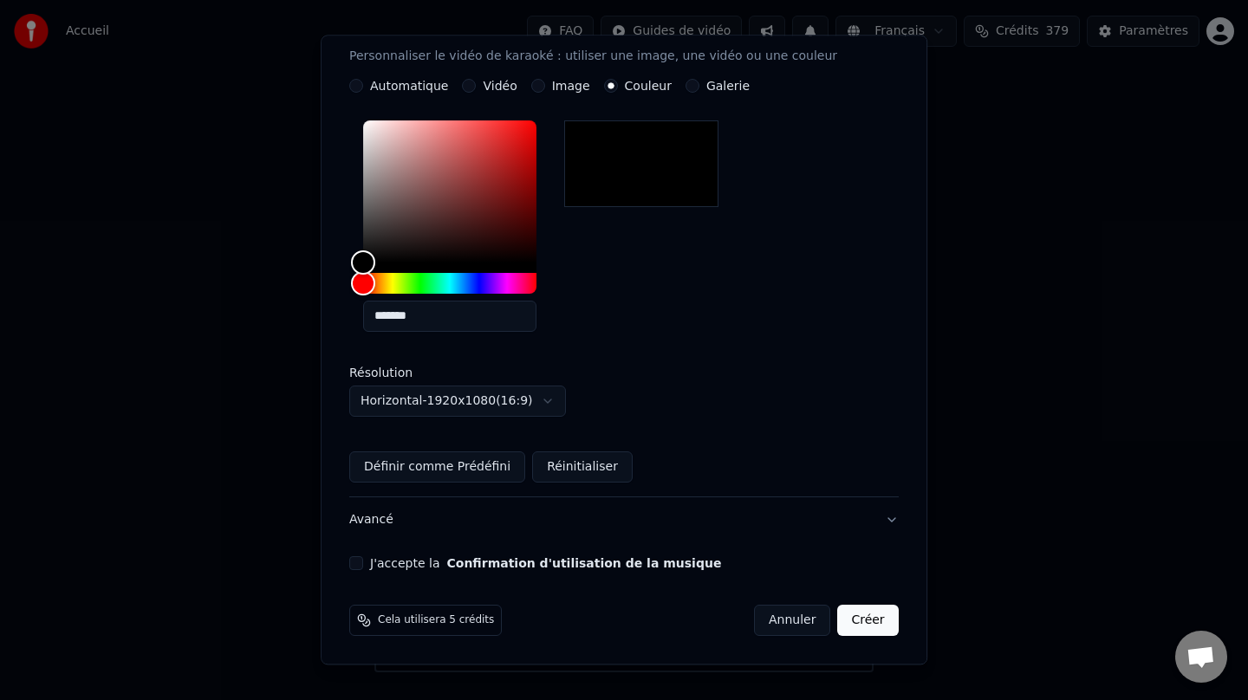
click at [363, 562] on button "J'accepte la Confirmation d'utilisation de la musique" at bounding box center [356, 563] width 14 height 14
click at [855, 620] on button "Créer" at bounding box center [868, 620] width 61 height 31
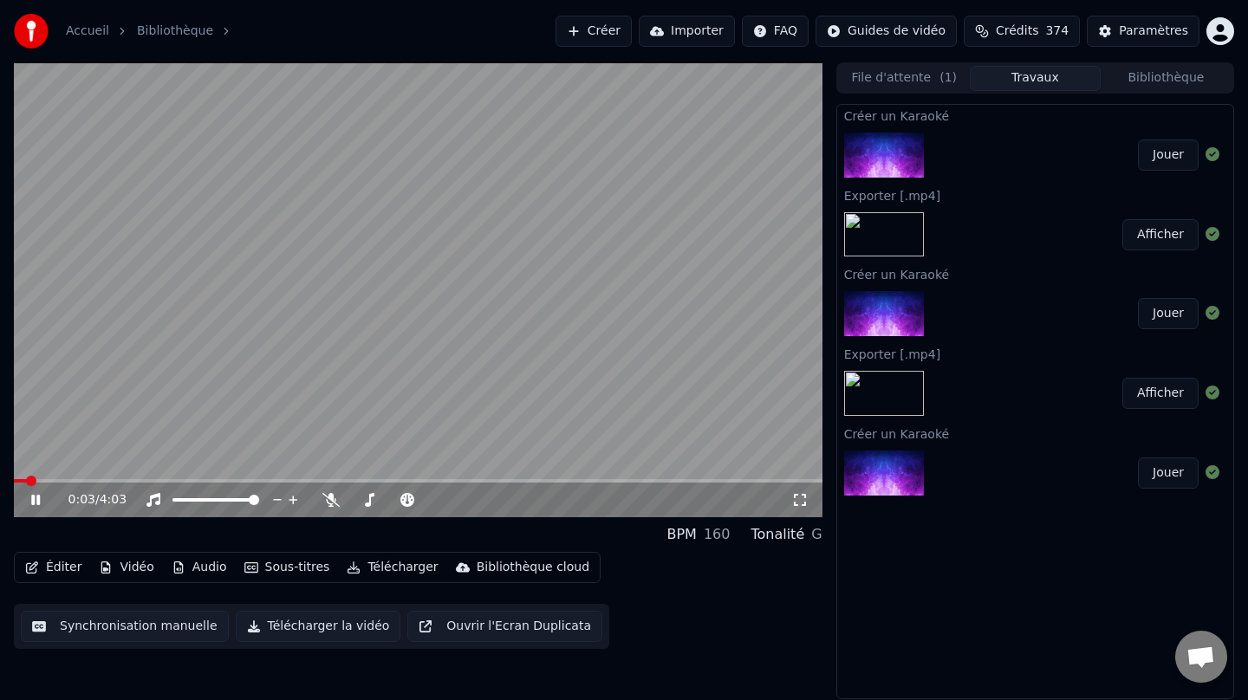
click at [34, 502] on icon at bounding box center [35, 500] width 9 height 10
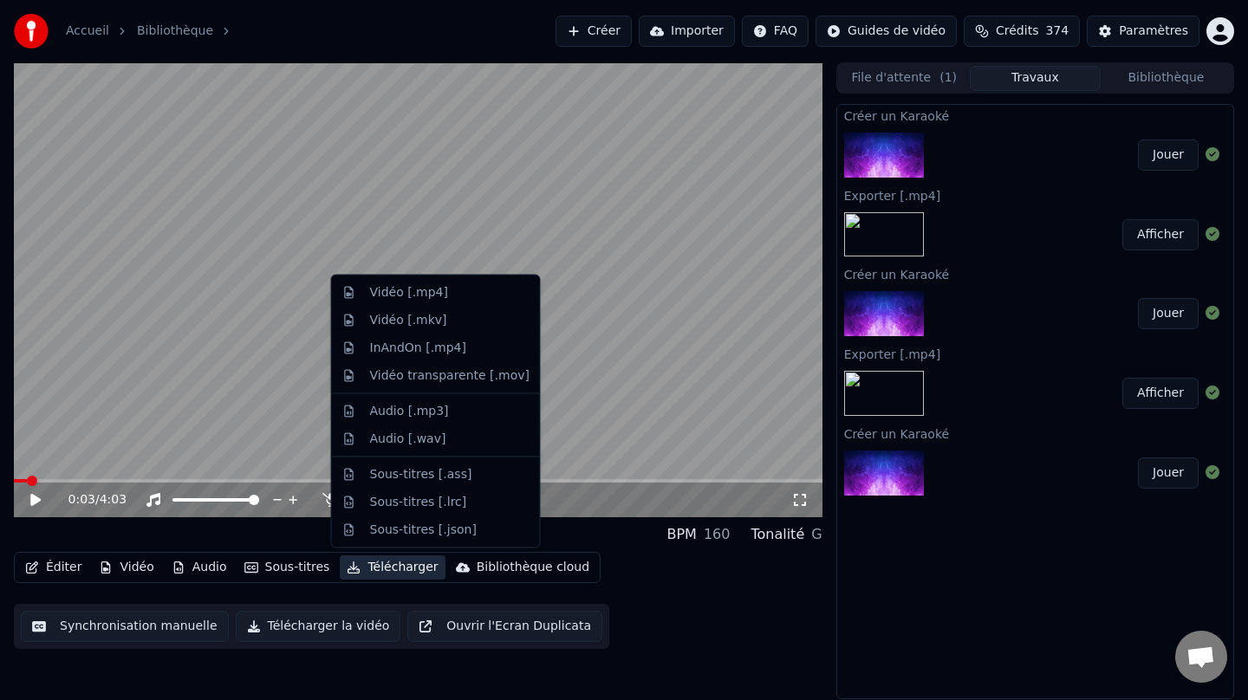
click at [398, 573] on button "Télécharger" at bounding box center [392, 567] width 105 height 24
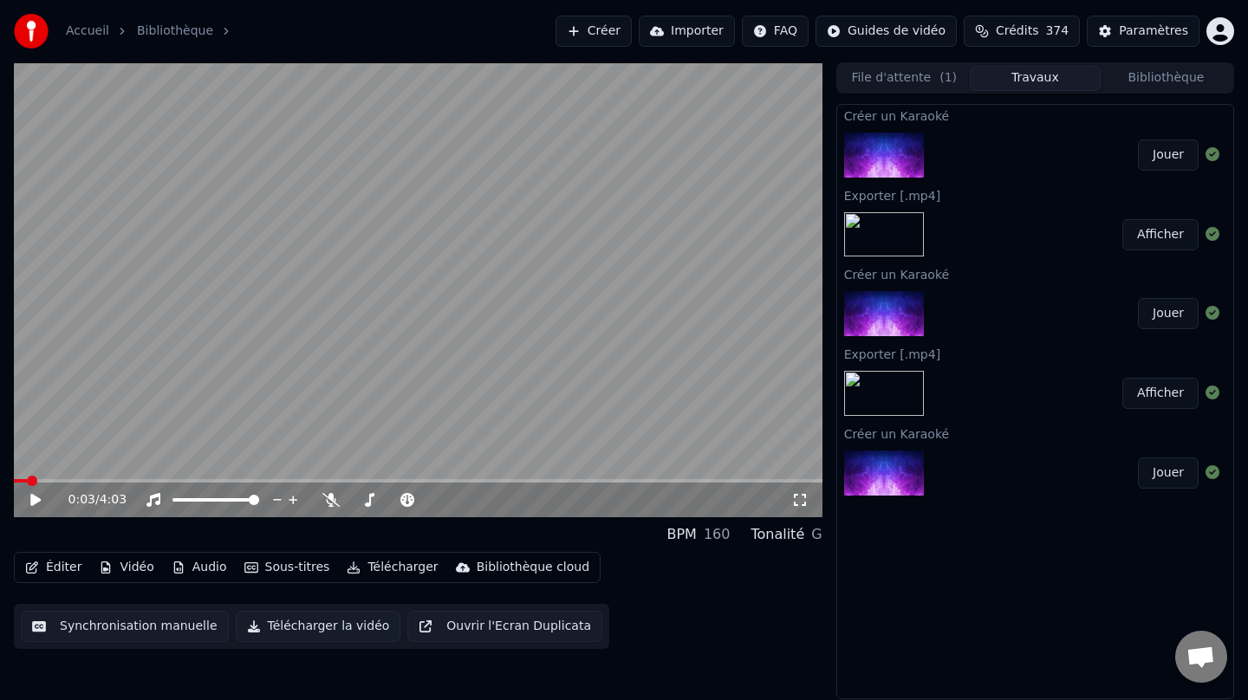
click at [26, 507] on div "0:03 / 4:03" at bounding box center [418, 499] width 795 height 17
click at [44, 495] on icon at bounding box center [48, 500] width 41 height 14
click at [97, 479] on span at bounding box center [418, 480] width 808 height 3
click at [130, 479] on span at bounding box center [418, 480] width 808 height 3
click at [35, 500] on icon at bounding box center [48, 500] width 41 height 14
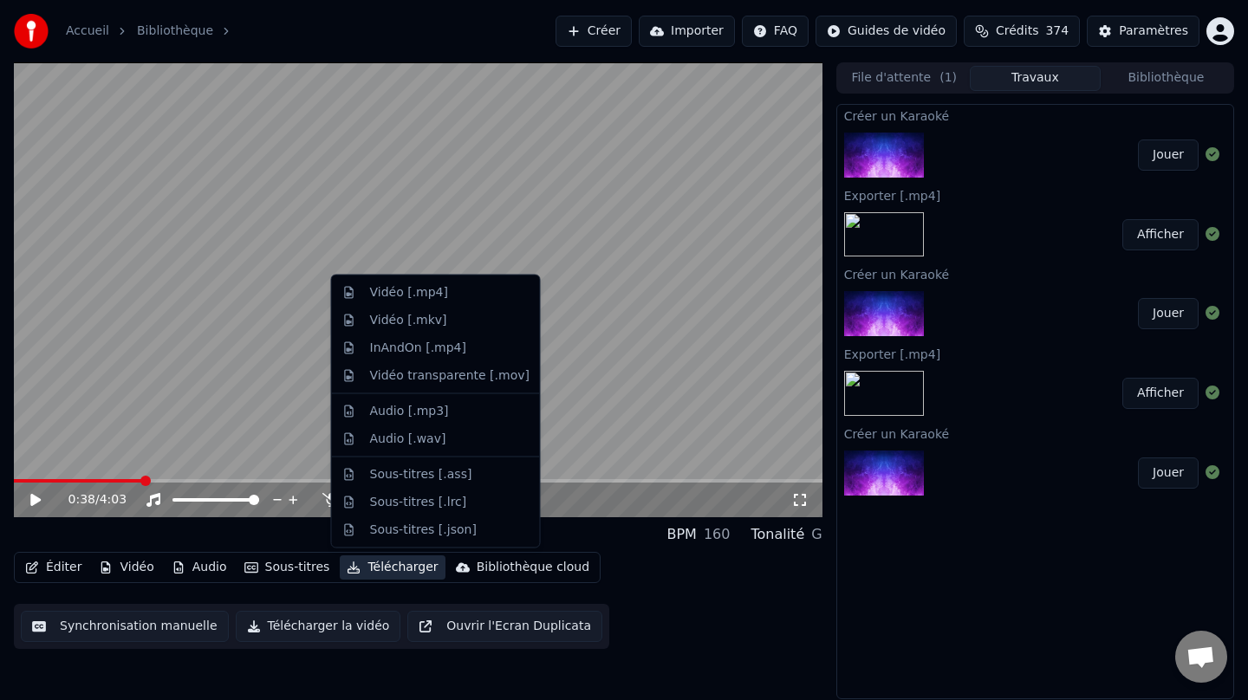
click at [383, 565] on button "Télécharger" at bounding box center [392, 567] width 105 height 24
click at [457, 301] on div "Vidéo [.mp4]" at bounding box center [435, 293] width 201 height 28
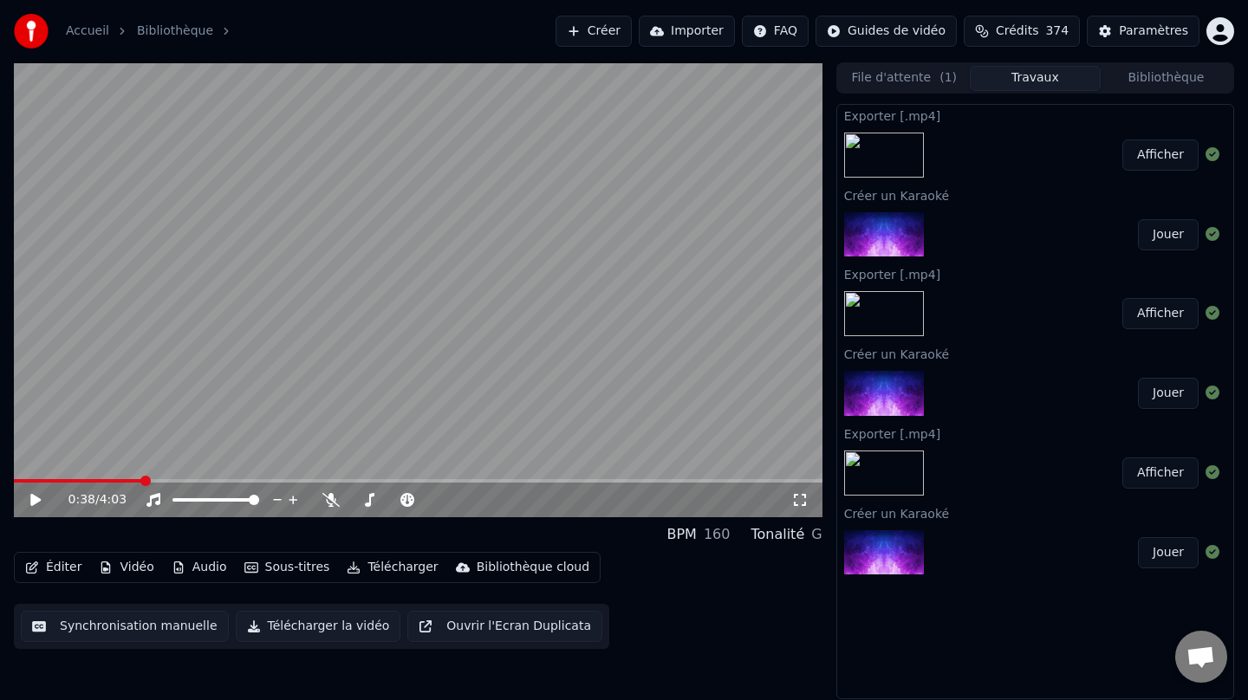
click at [1164, 157] on button "Afficher" at bounding box center [1160, 155] width 76 height 31
